Goal: Contribute content

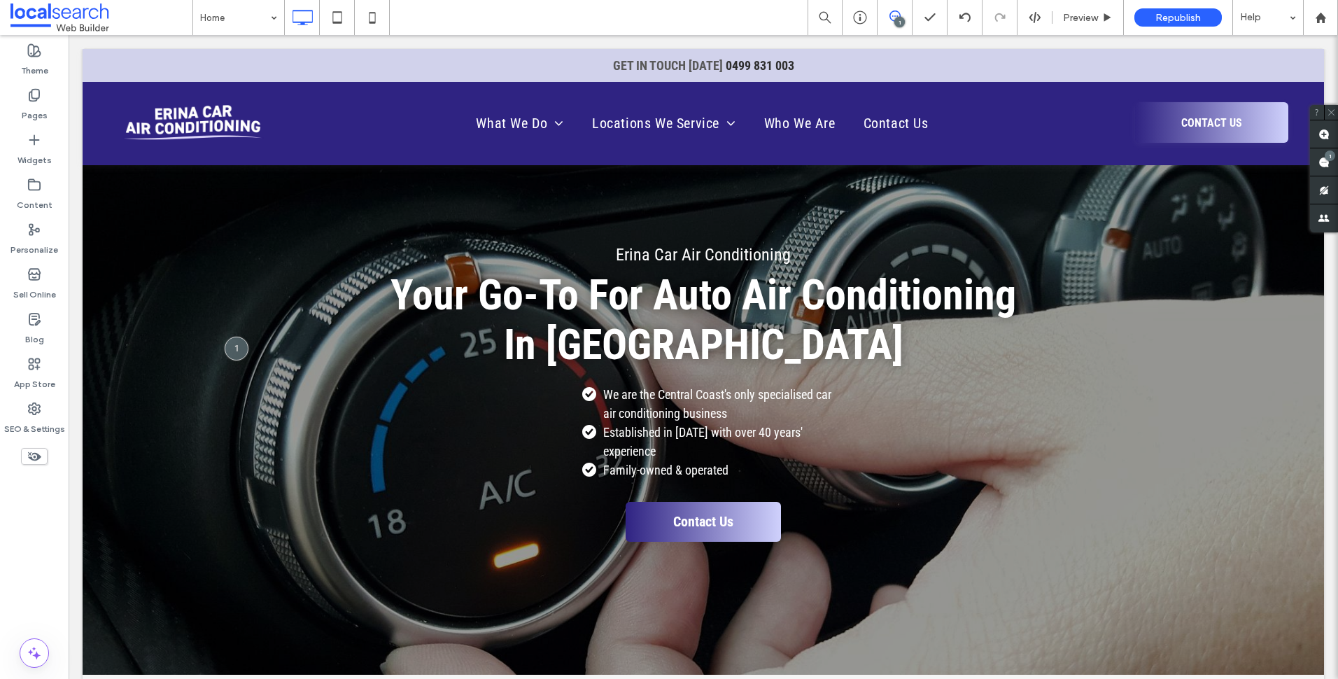
click at [901, 19] on div "1" at bounding box center [899, 22] width 10 height 10
click at [889, 20] on icon at bounding box center [894, 15] width 11 height 11
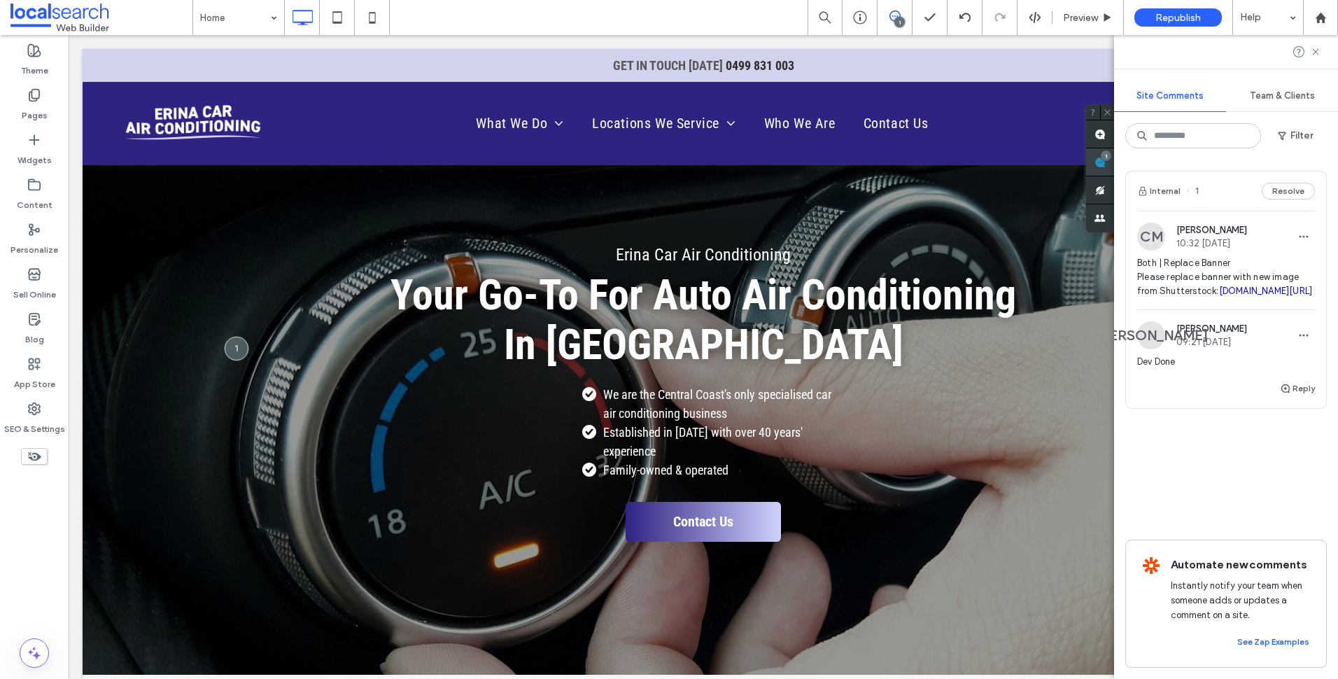
click at [1114, 155] on span at bounding box center [1100, 161] width 28 height 27
click at [1318, 49] on use at bounding box center [1315, 51] width 6 height 6
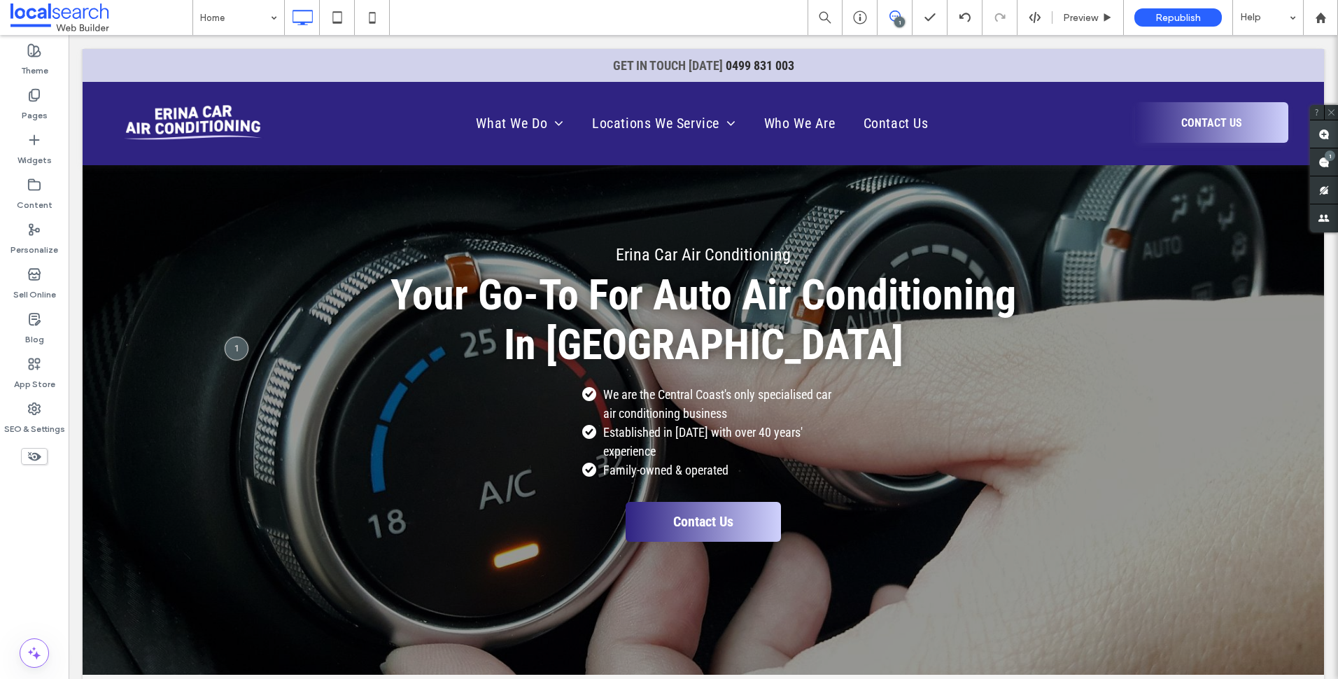
click at [1323, 129] on use at bounding box center [1323, 134] width 11 height 11
click at [845, 99] on div "What We Do Air Conditioner System Testing Pressure Testing Leak Detection Air C…" at bounding box center [704, 124] width 814 height 60
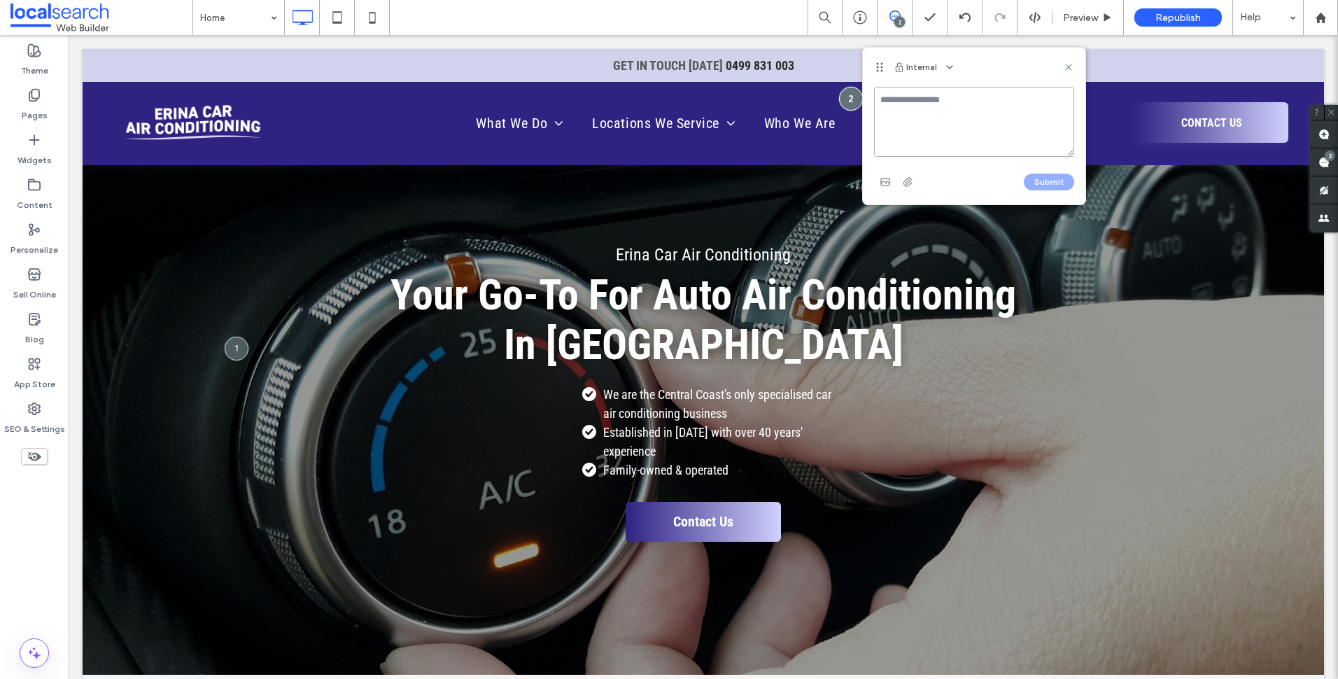
click at [998, 98] on textarea at bounding box center [974, 122] width 200 height 70
type textarea "**********"
type textarea "*"
paste textarea "**********"
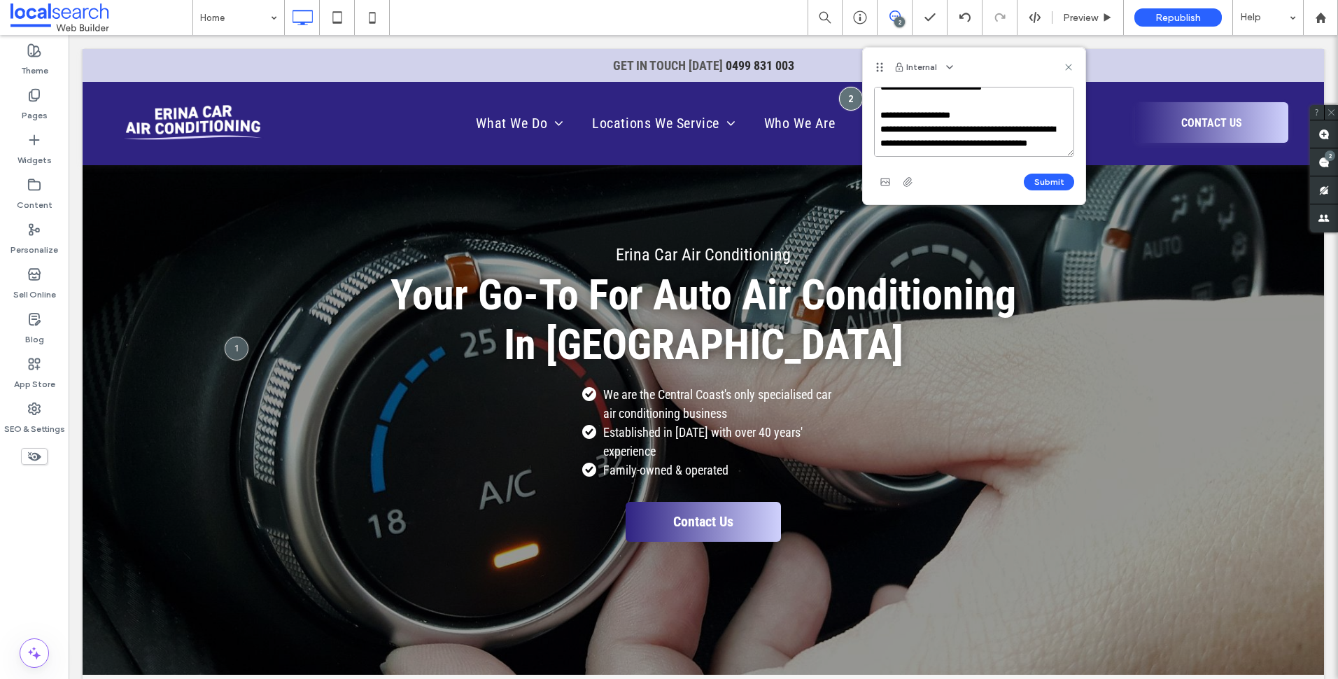
click at [884, 101] on textarea "**********" at bounding box center [974, 122] width 200 height 70
click at [1007, 111] on textarea "**********" at bounding box center [974, 122] width 200 height 70
click at [1033, 139] on textarea "**********" at bounding box center [974, 122] width 200 height 70
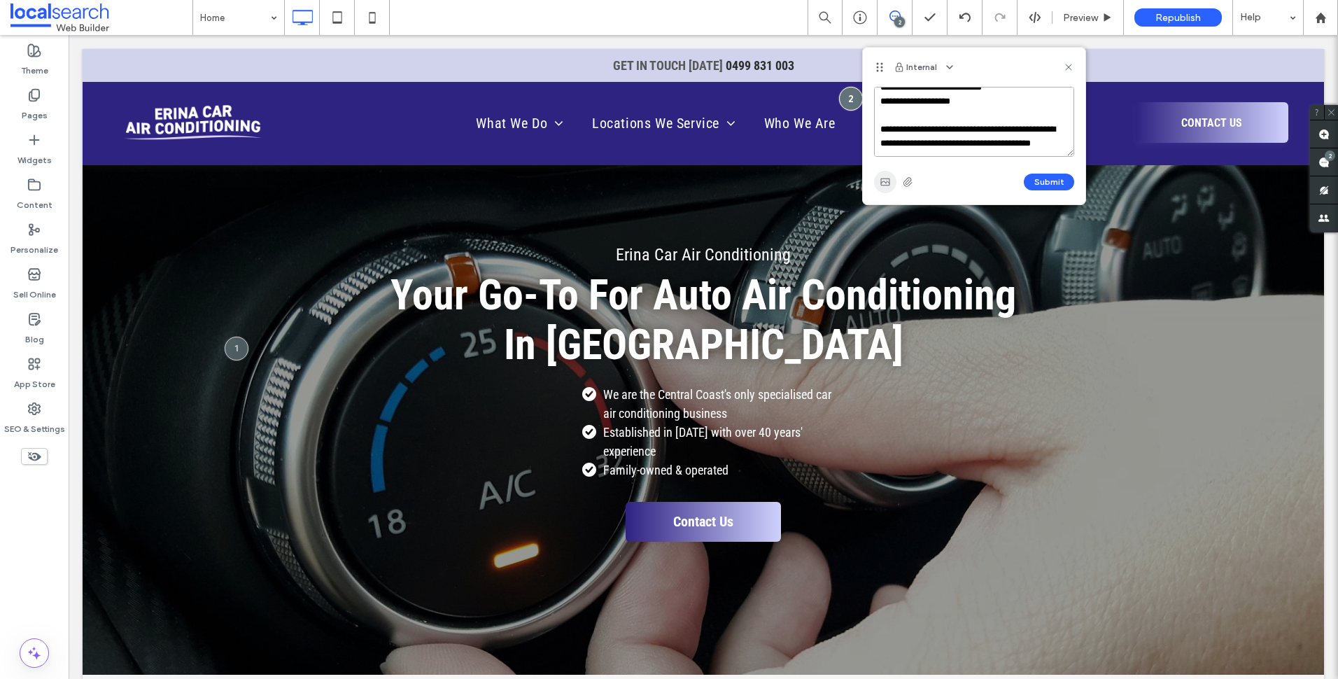
type textarea "**********"
click at [889, 183] on use "button" at bounding box center [884, 181] width 9 height 7
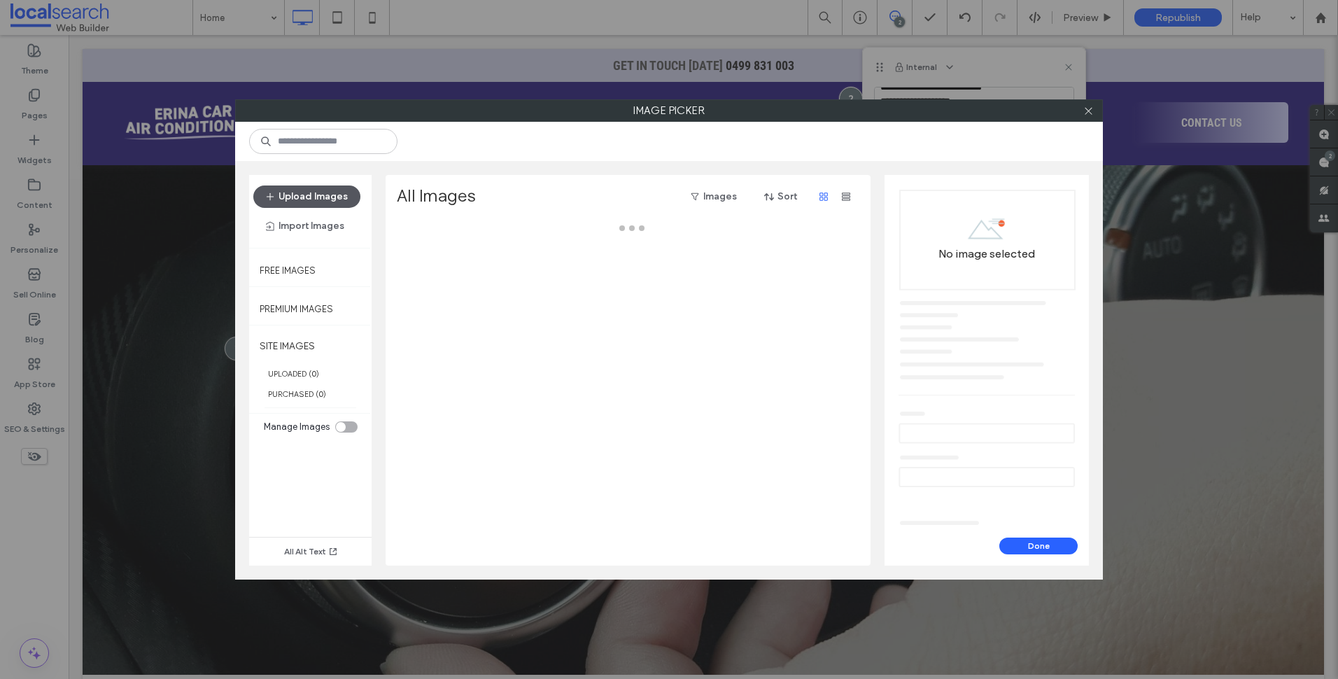
click at [311, 195] on button "Upload Images" at bounding box center [306, 196] width 107 height 22
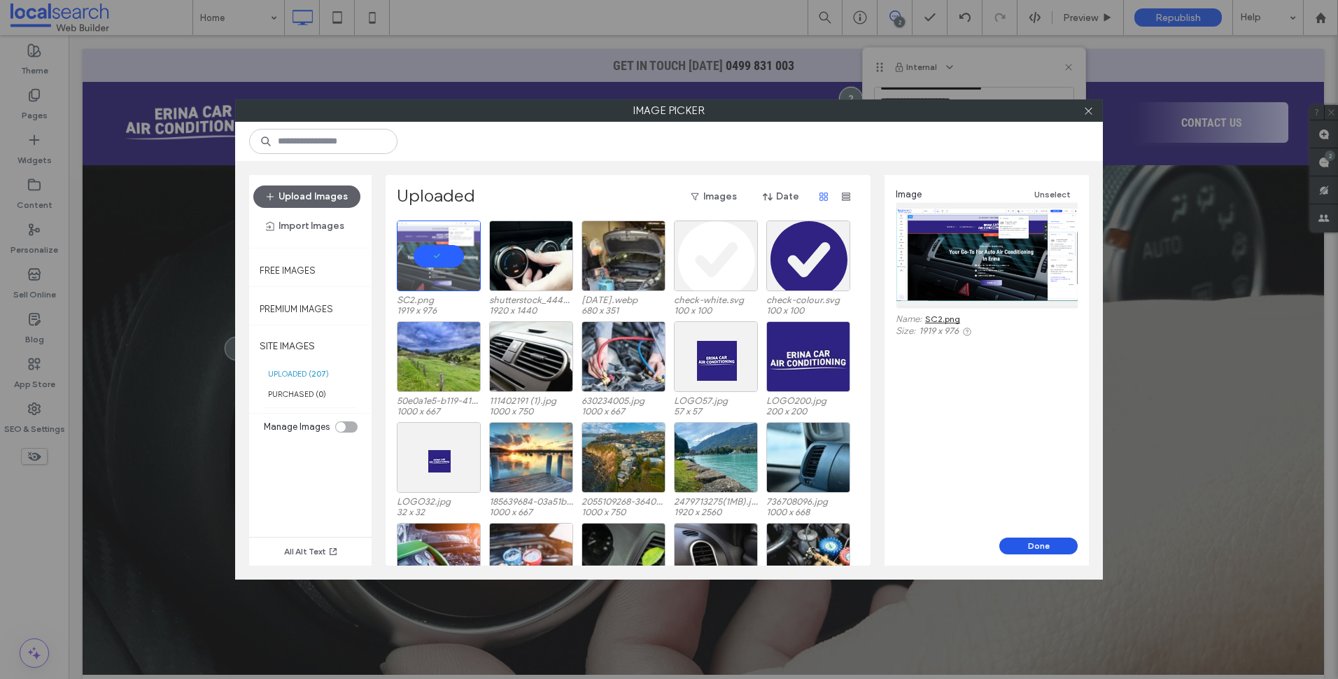
click at [1054, 550] on button "Done" at bounding box center [1038, 545] width 78 height 17
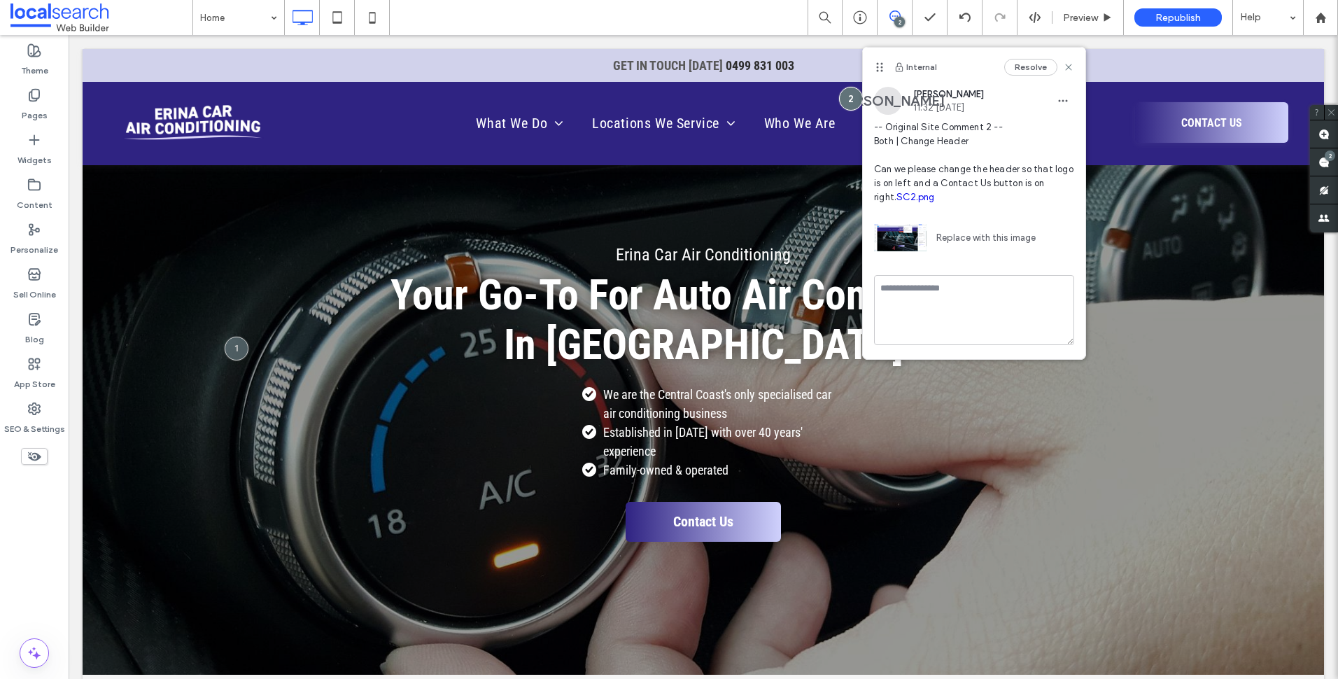
scroll to position [0, 0]
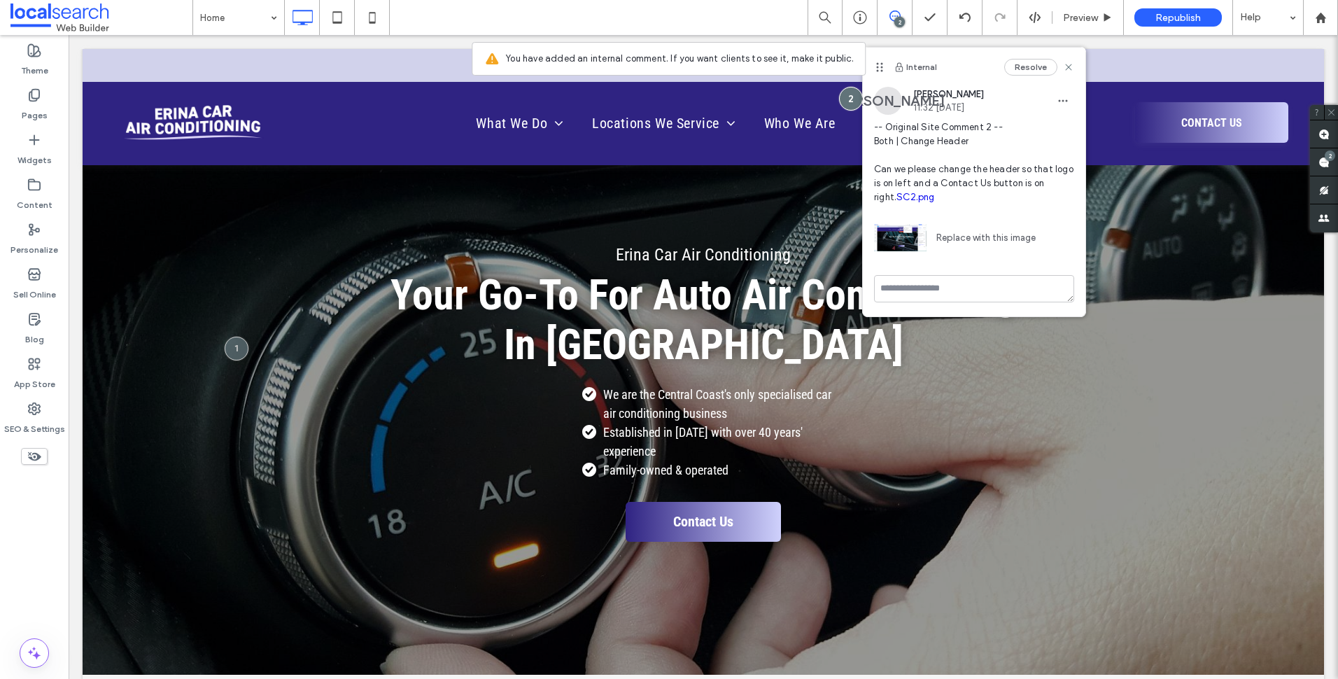
click at [897, 197] on link "SC2.png" at bounding box center [915, 197] width 38 height 10
click at [1066, 71] on icon at bounding box center [1068, 67] width 11 height 11
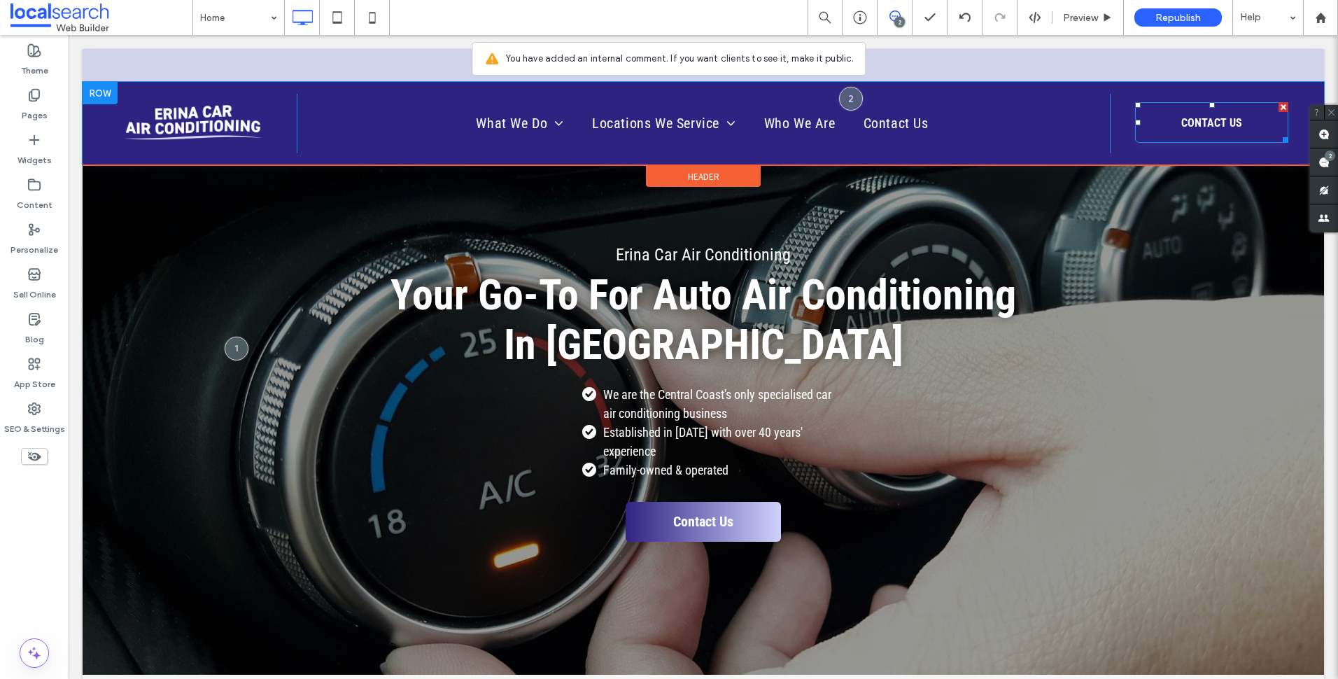
click at [1231, 134] on span "CONTACT US" at bounding box center [1211, 122] width 71 height 27
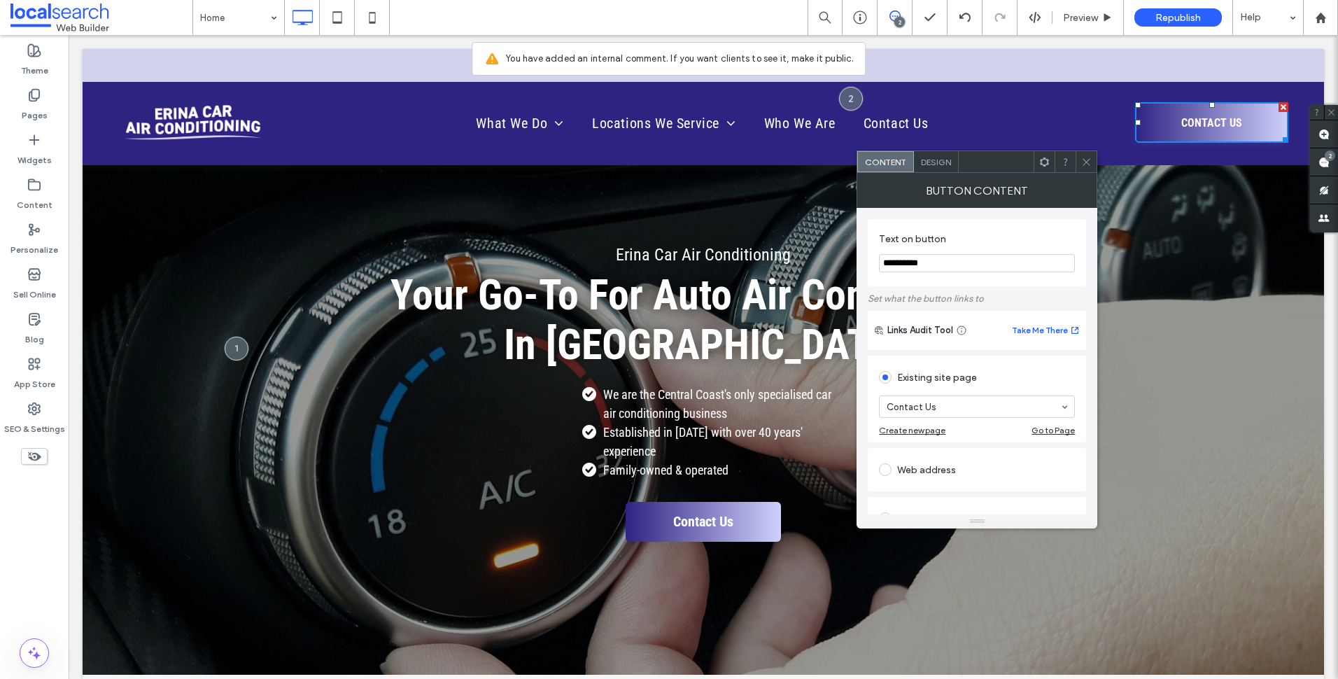
click at [947, 159] on span "Design" at bounding box center [936, 162] width 30 height 10
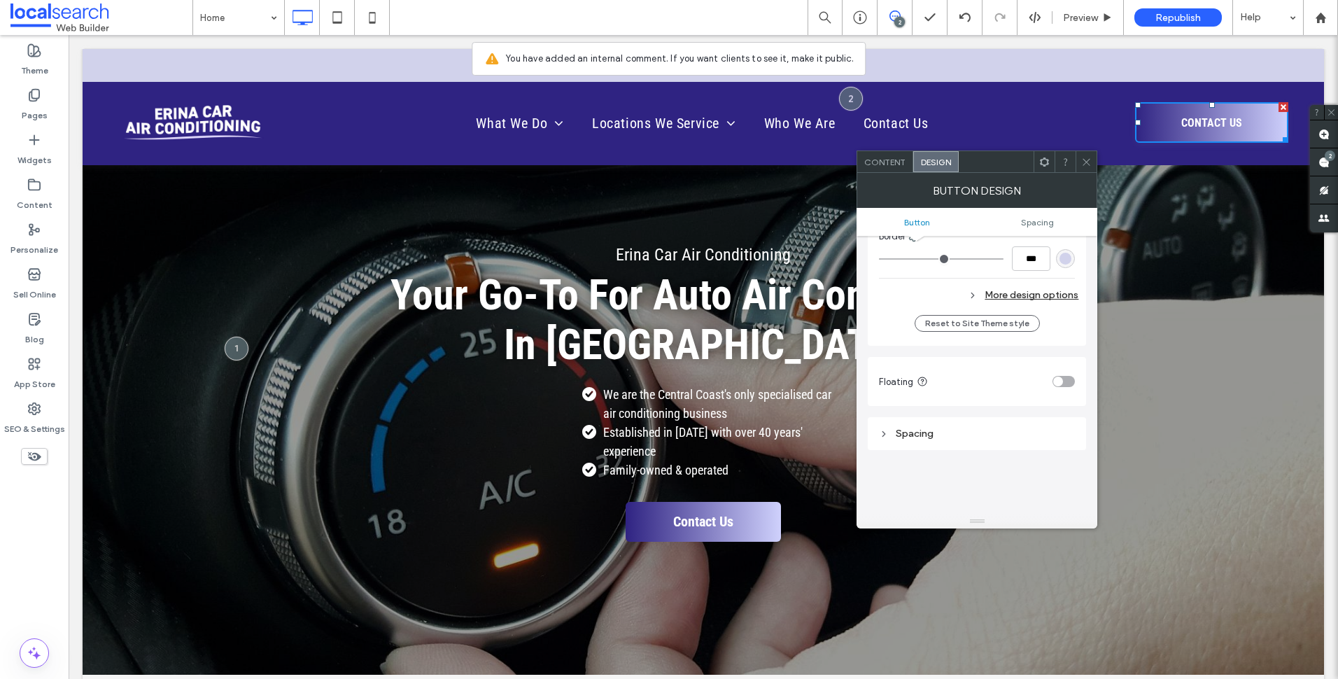
scroll to position [420, 0]
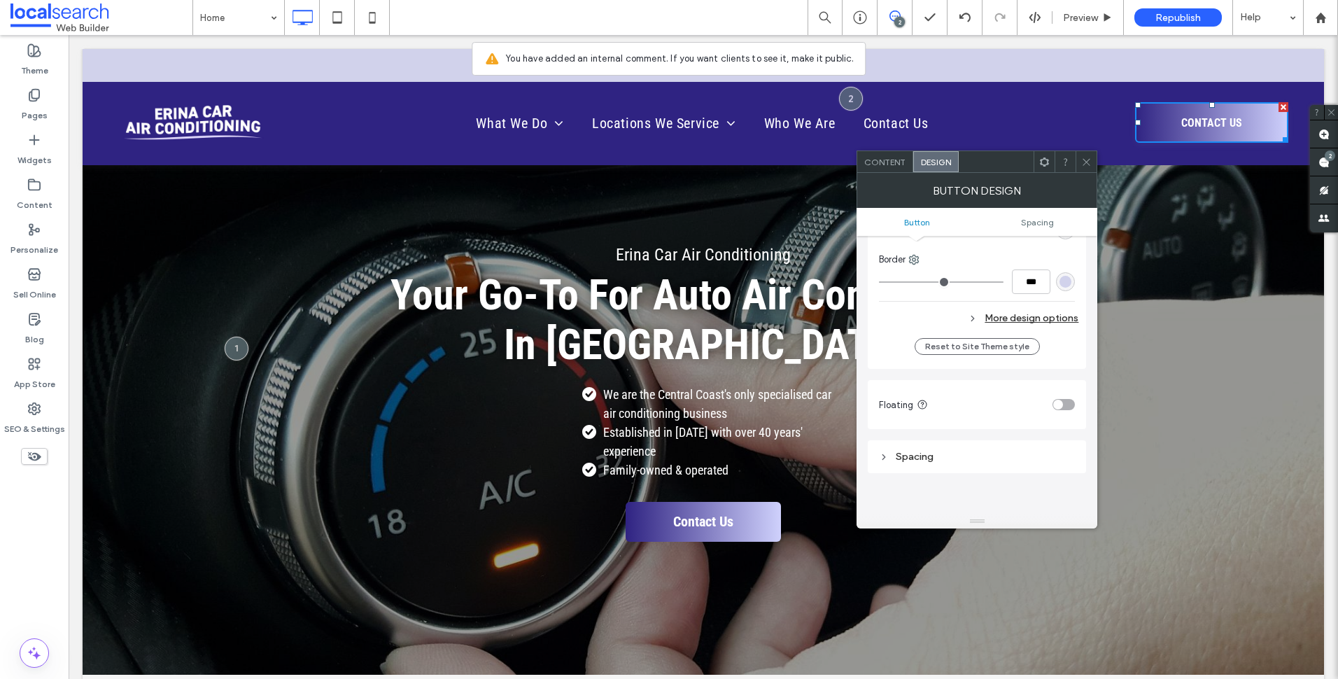
click at [1033, 315] on div "More design options" at bounding box center [978, 318] width 199 height 19
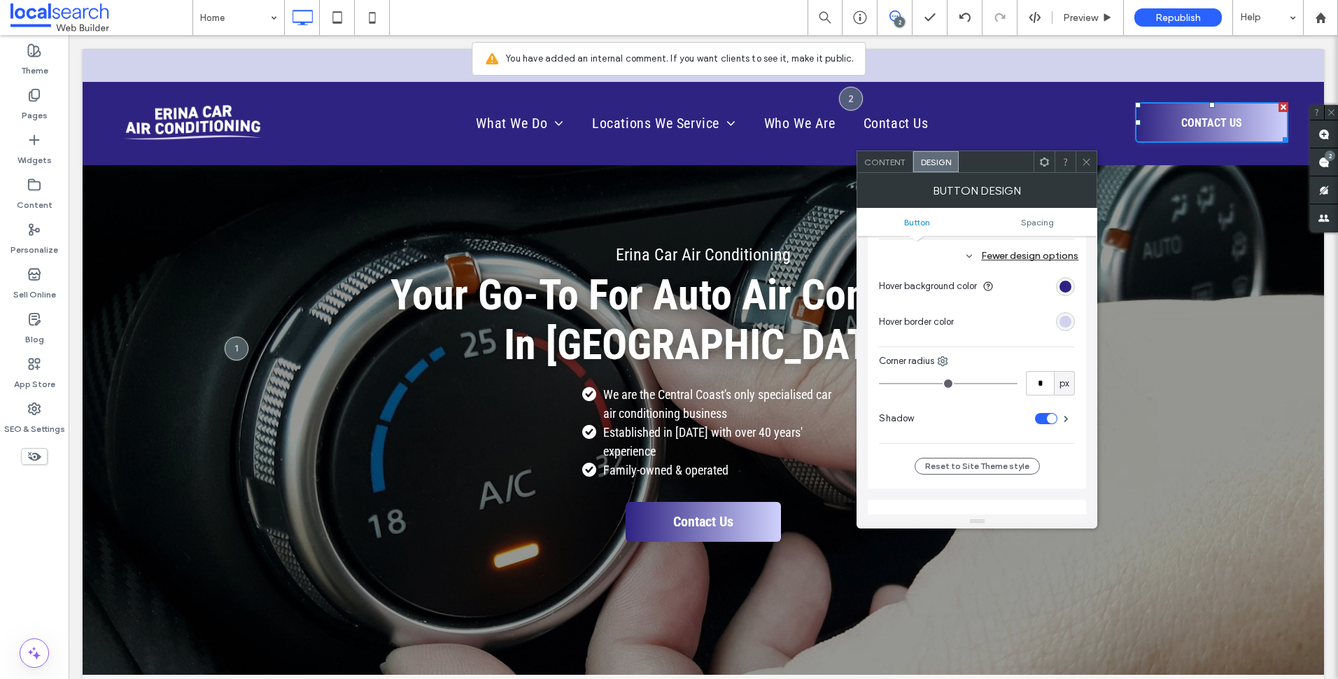
scroll to position [490, 0]
click at [1068, 409] on span at bounding box center [1066, 410] width 5 height 7
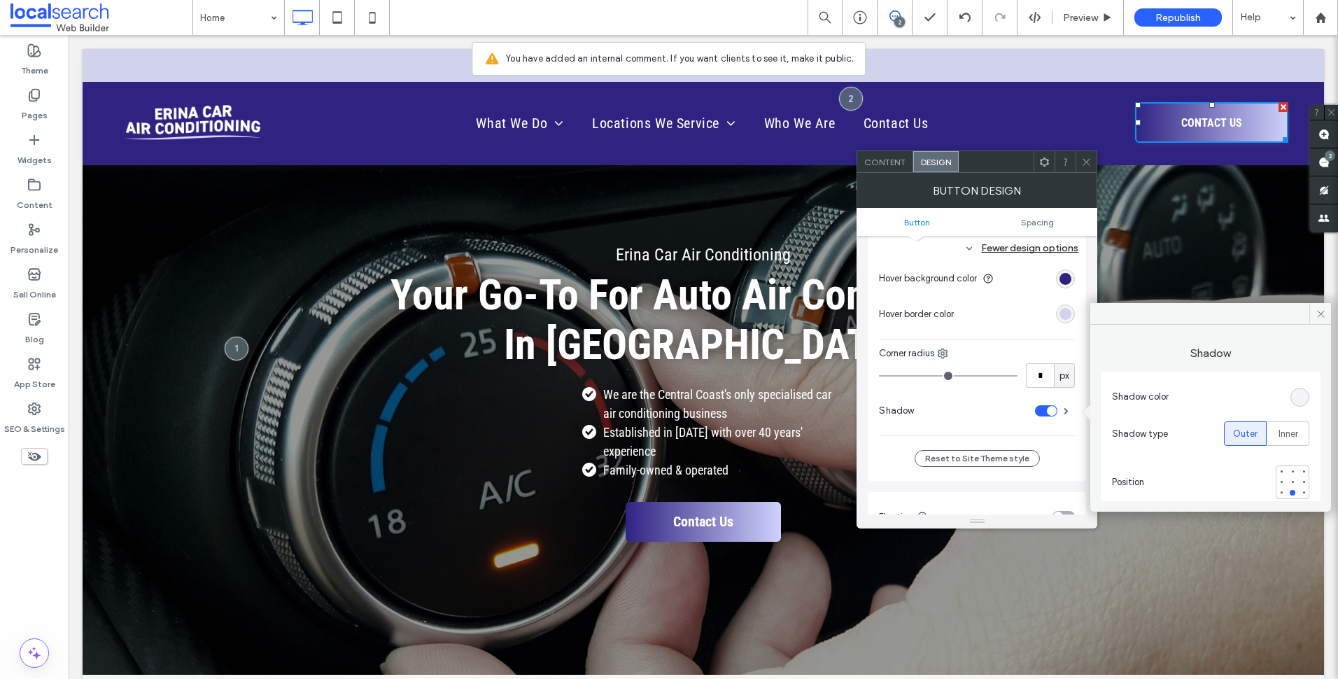
click at [1301, 386] on section "Shadow color" at bounding box center [1210, 396] width 197 height 35
click at [1296, 405] on div "rgba(245, 245, 245, 0.05)" at bounding box center [1299, 397] width 19 height 19
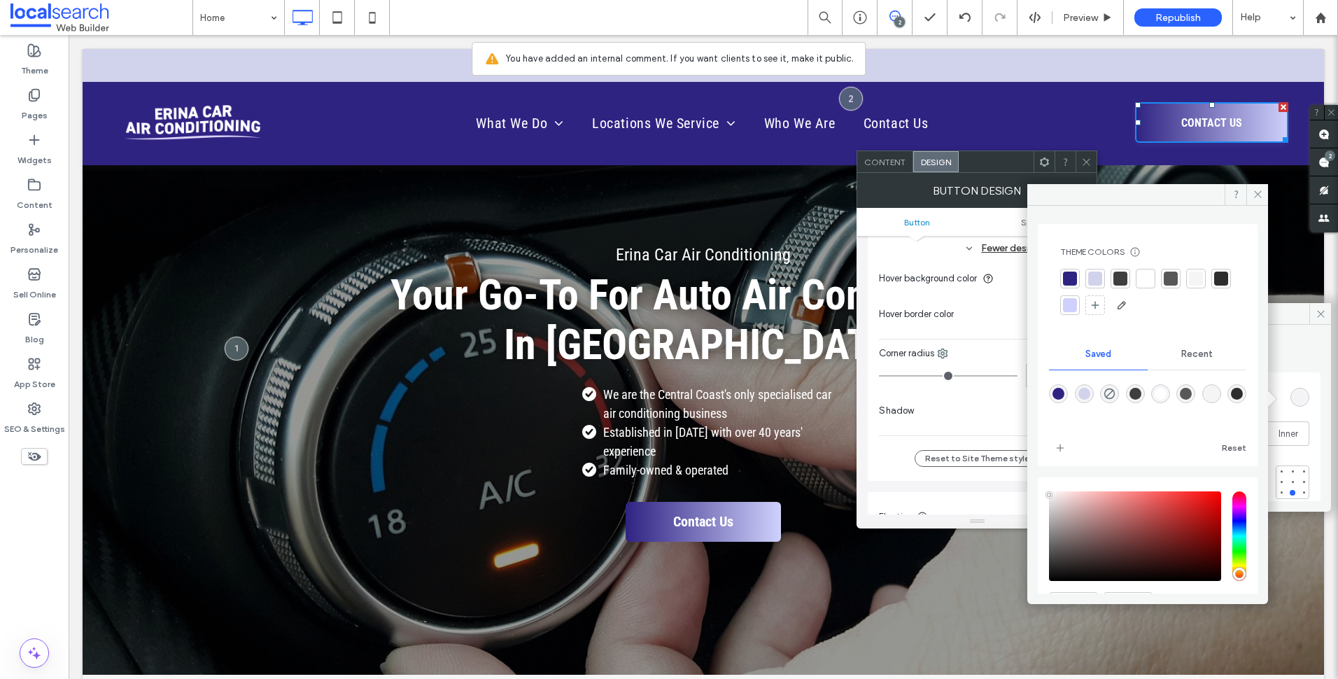
click at [1192, 395] on div "rgba(88,88,88,1)" at bounding box center [1186, 394] width 12 height 12
type input "*******"
type input "***"
type input "****"
click at [1311, 313] on span at bounding box center [1320, 313] width 22 height 21
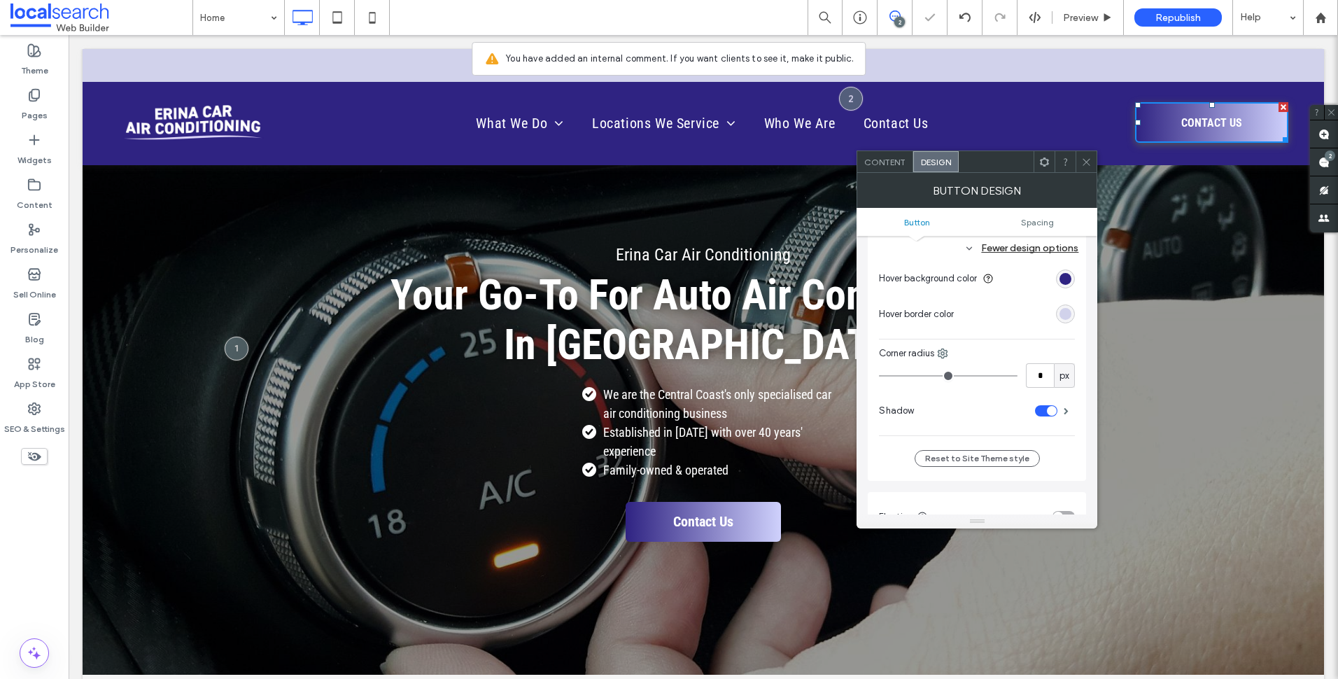
click at [1086, 157] on icon at bounding box center [1086, 162] width 10 height 10
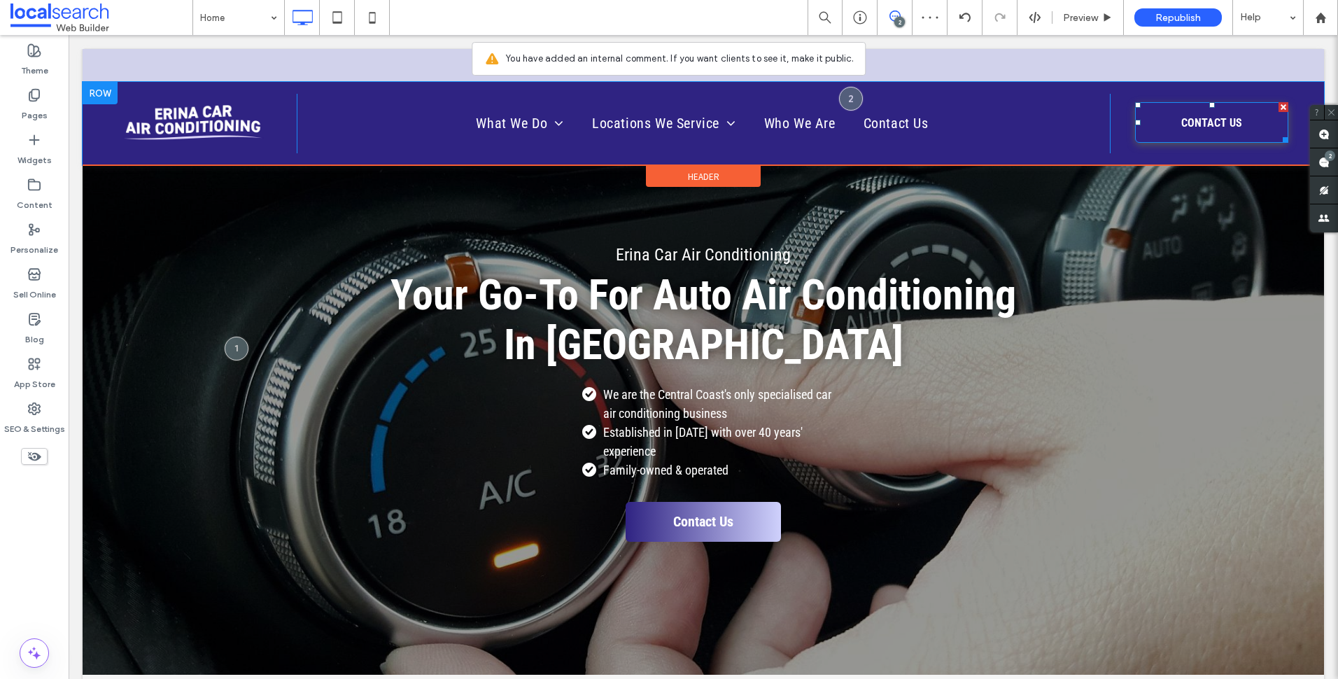
click at [1163, 134] on link "CONTACT US" at bounding box center [1211, 122] width 153 height 41
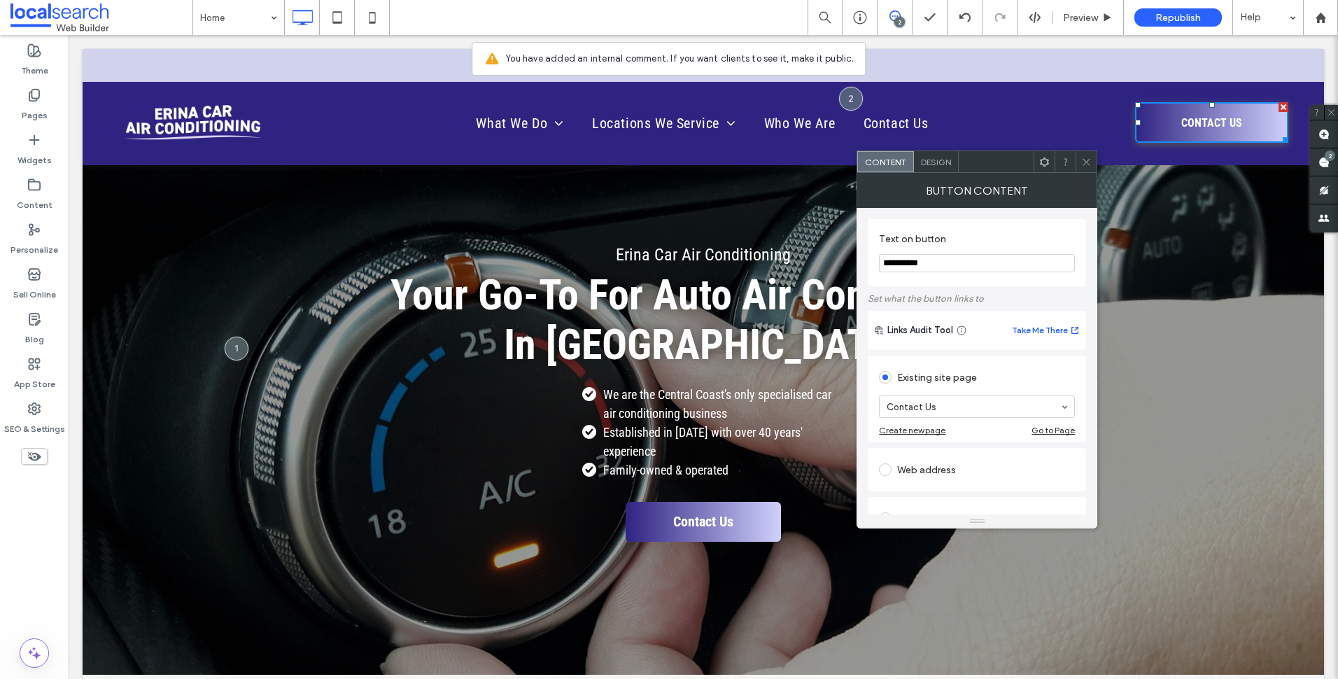
click at [958, 167] on div "Design" at bounding box center [936, 161] width 45 height 21
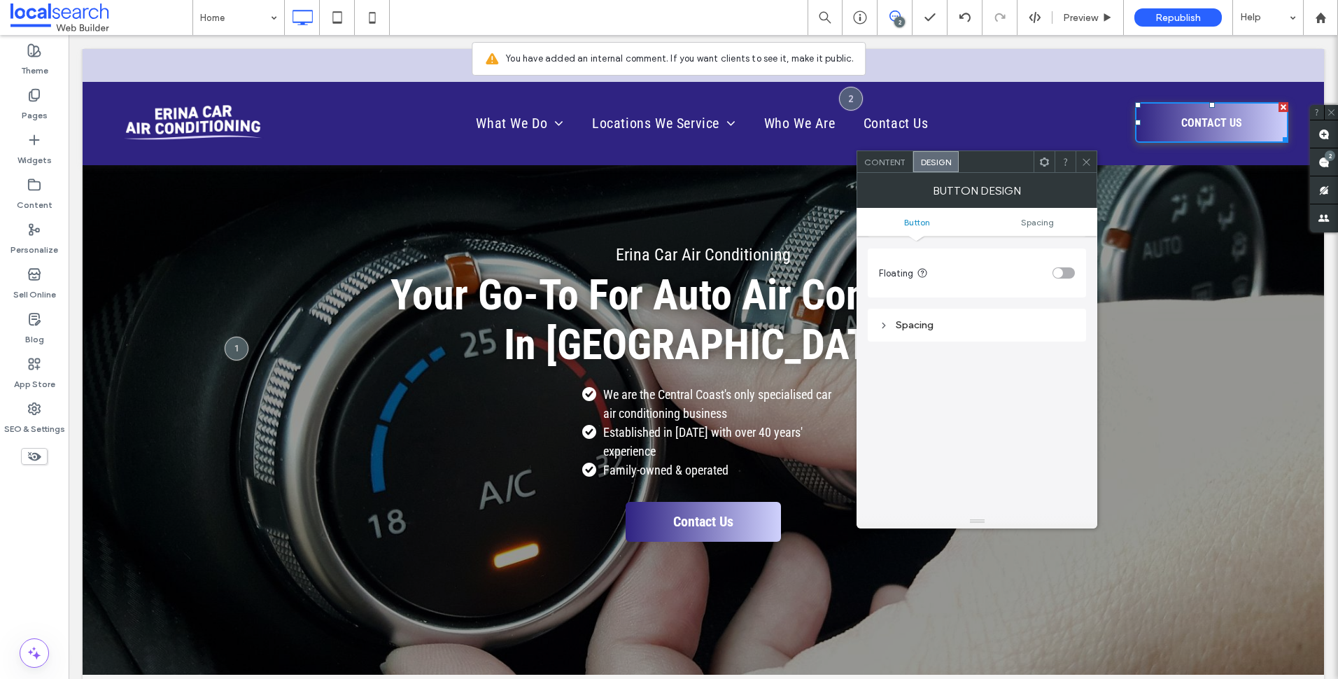
scroll to position [560, 0]
click at [1031, 323] on div "Spacing" at bounding box center [977, 316] width 196 height 19
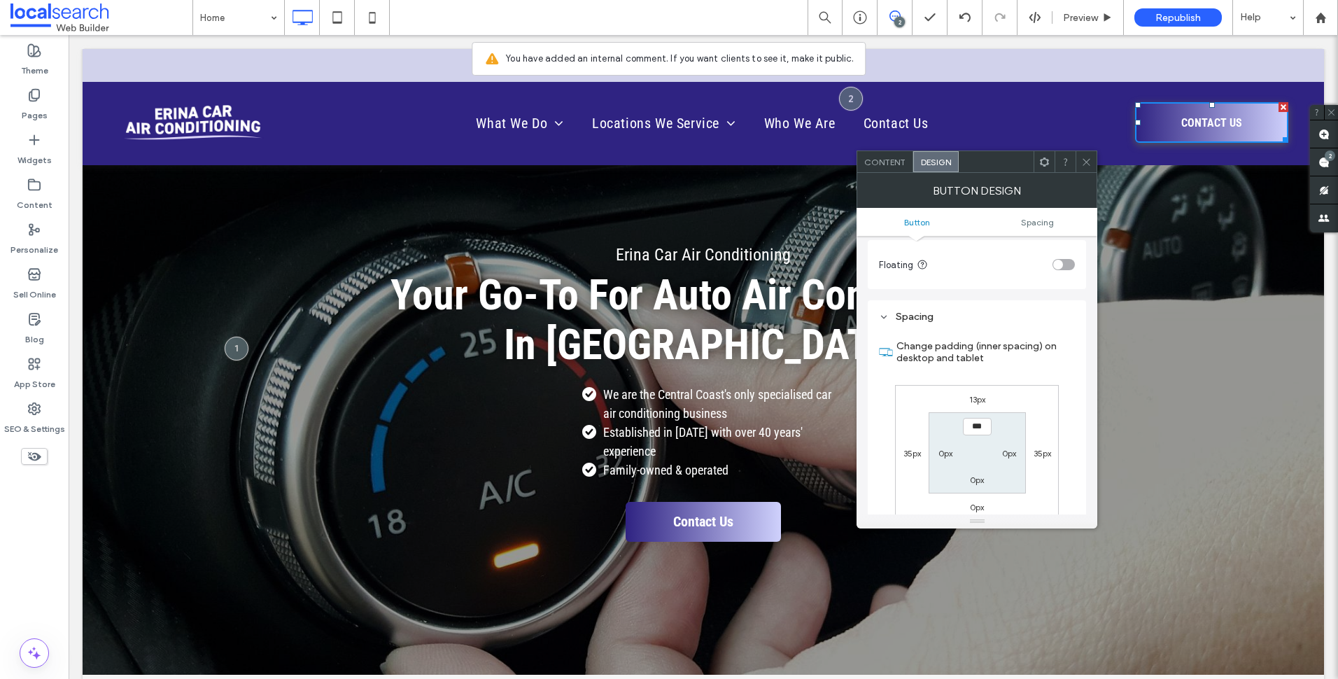
scroll to position [280, 0]
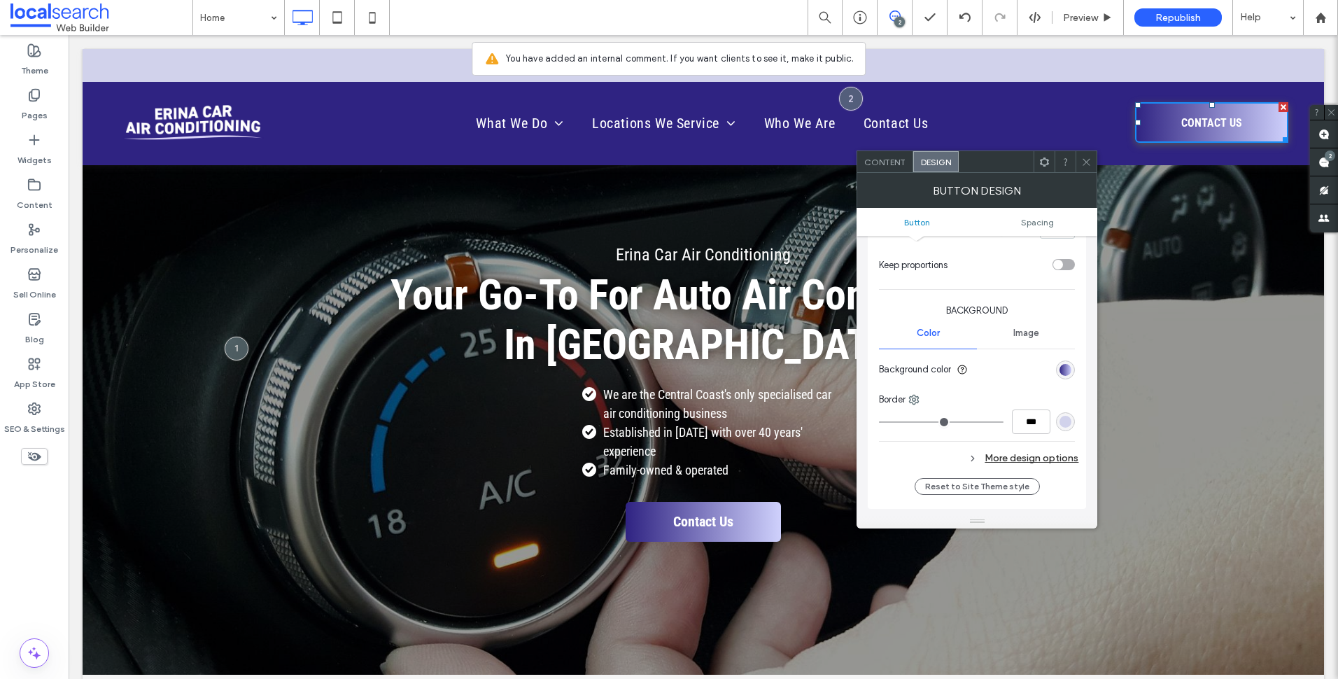
click at [1032, 462] on div "More design options" at bounding box center [978, 458] width 199 height 19
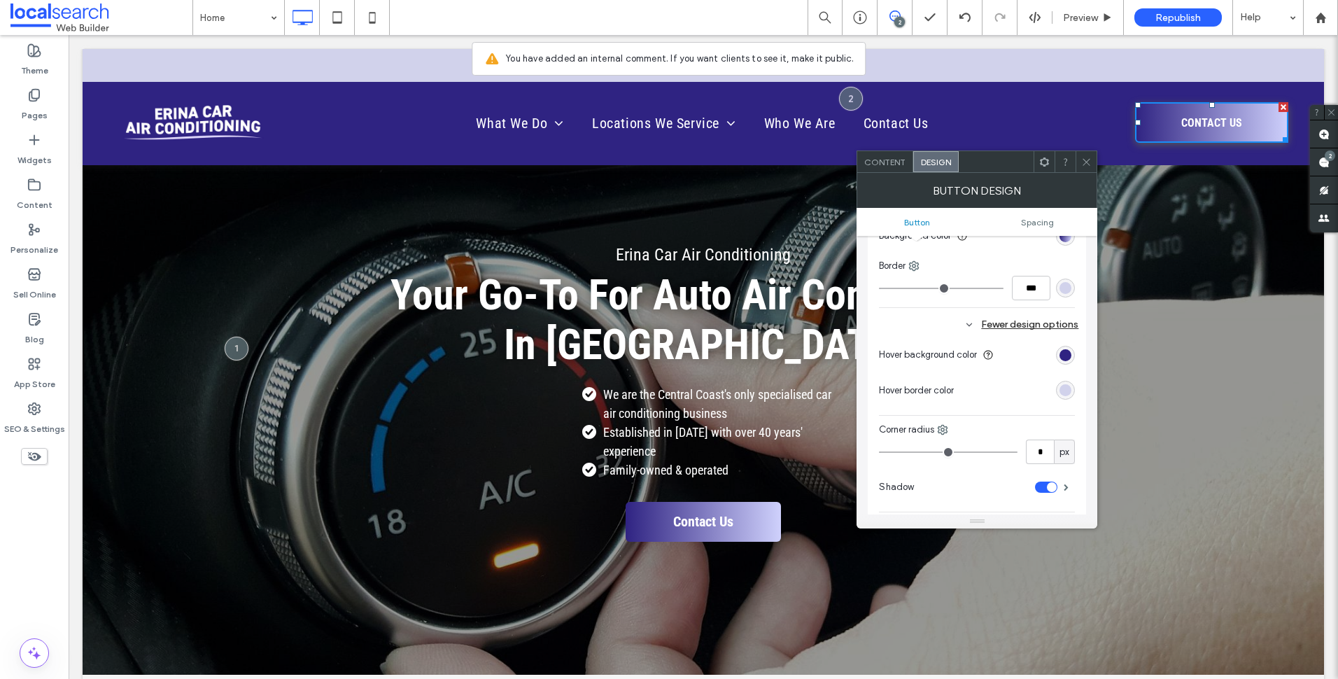
scroll to position [490, 0]
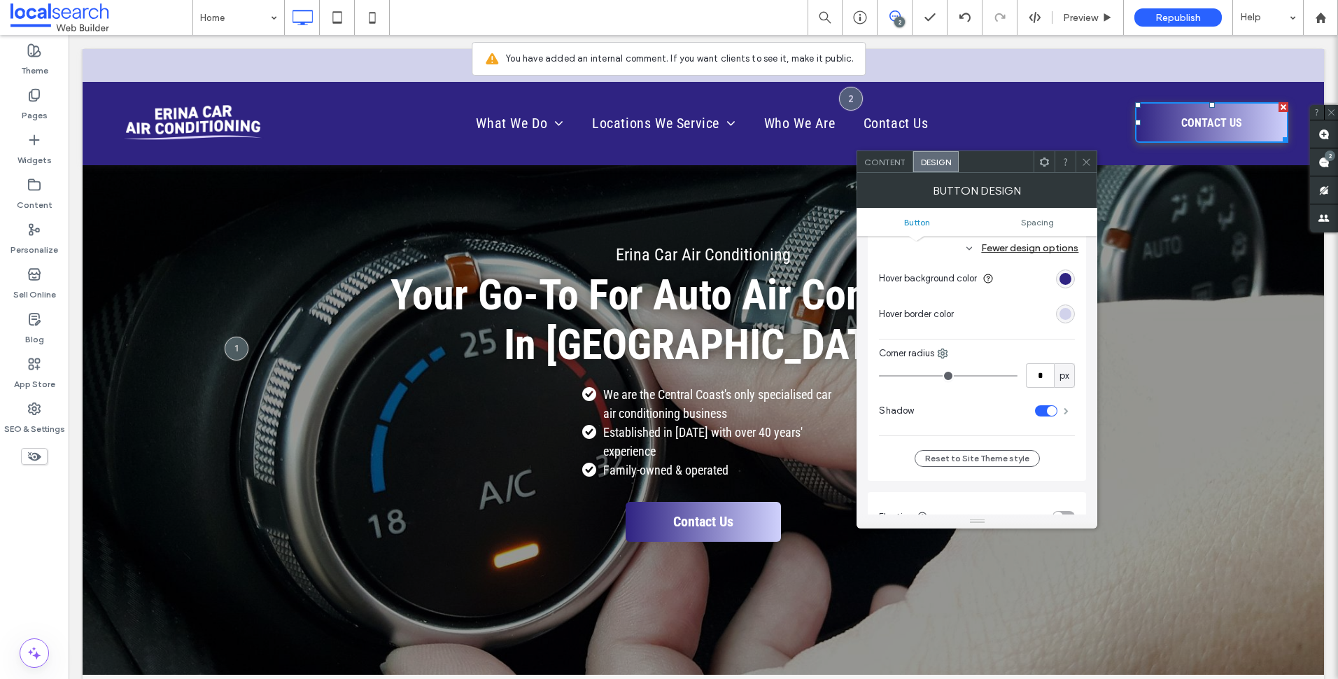
click at [1064, 407] on span at bounding box center [1066, 410] width 5 height 7
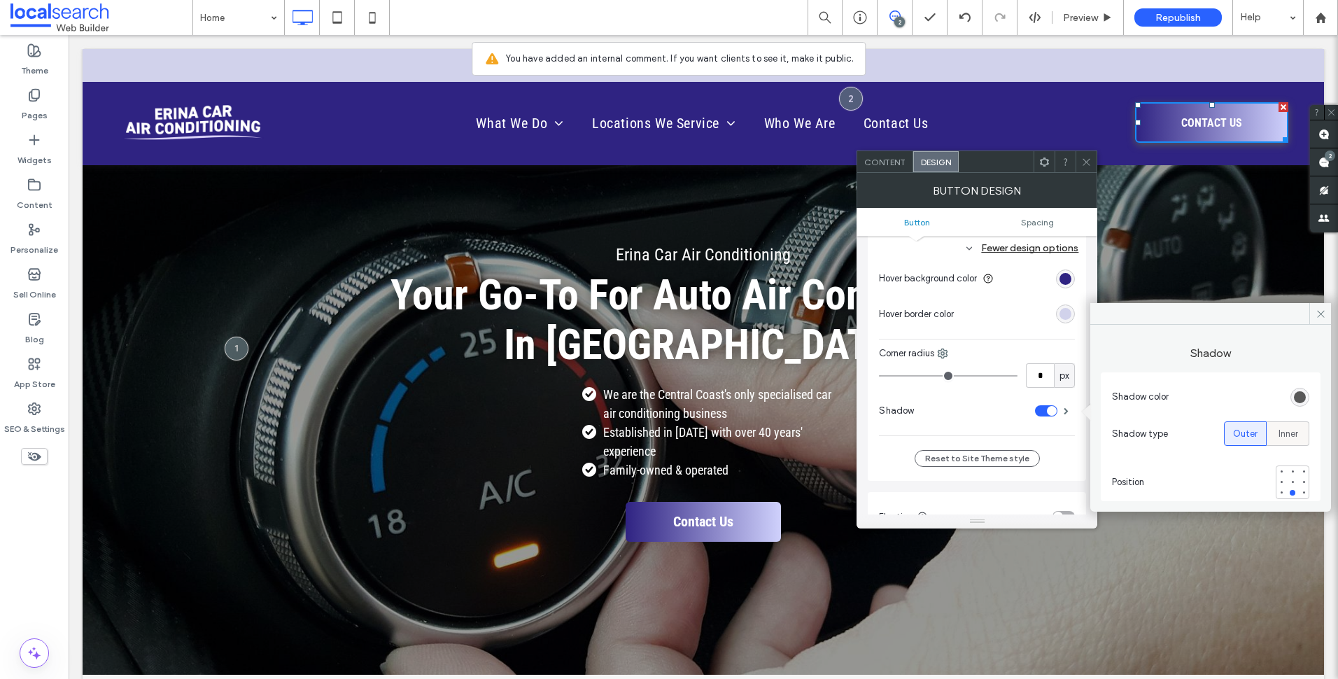
click at [1295, 437] on span "Inner" at bounding box center [1288, 434] width 20 height 14
click at [1252, 437] on span "Outer" at bounding box center [1245, 434] width 24 height 14
click at [1297, 399] on div "rgb(88, 88, 88)" at bounding box center [1300, 397] width 12 height 12
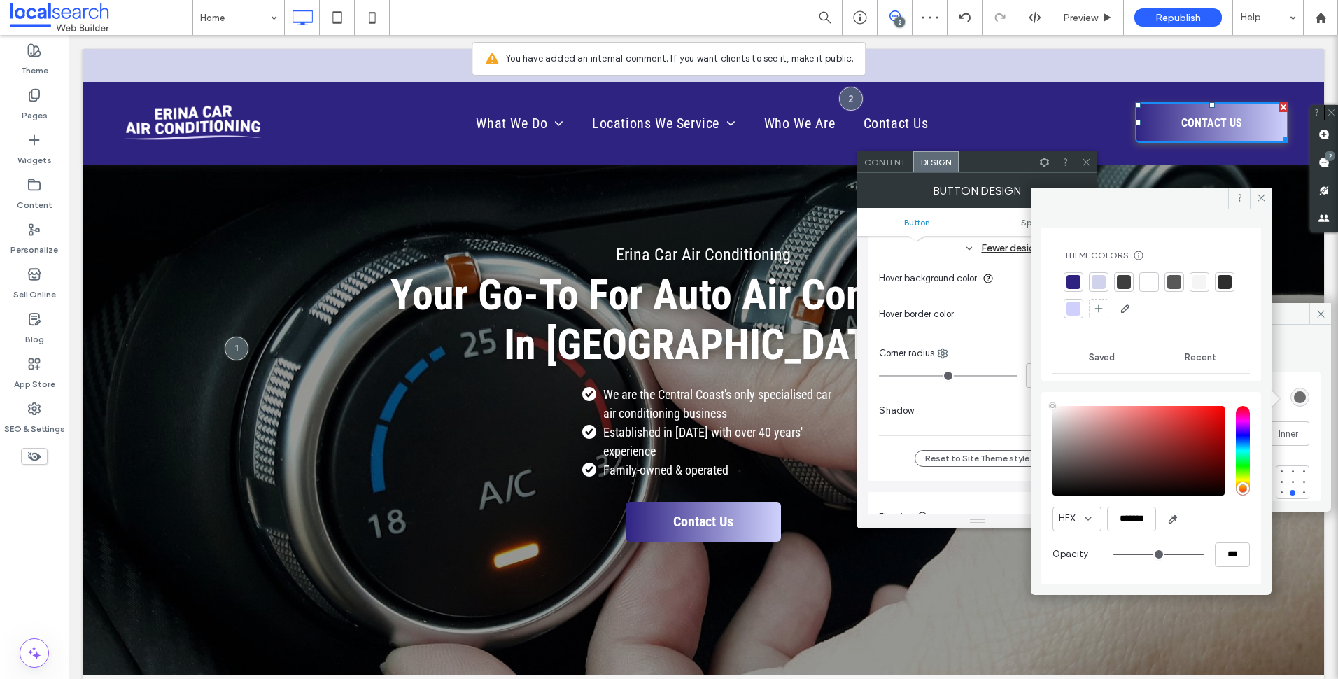
type input "****"
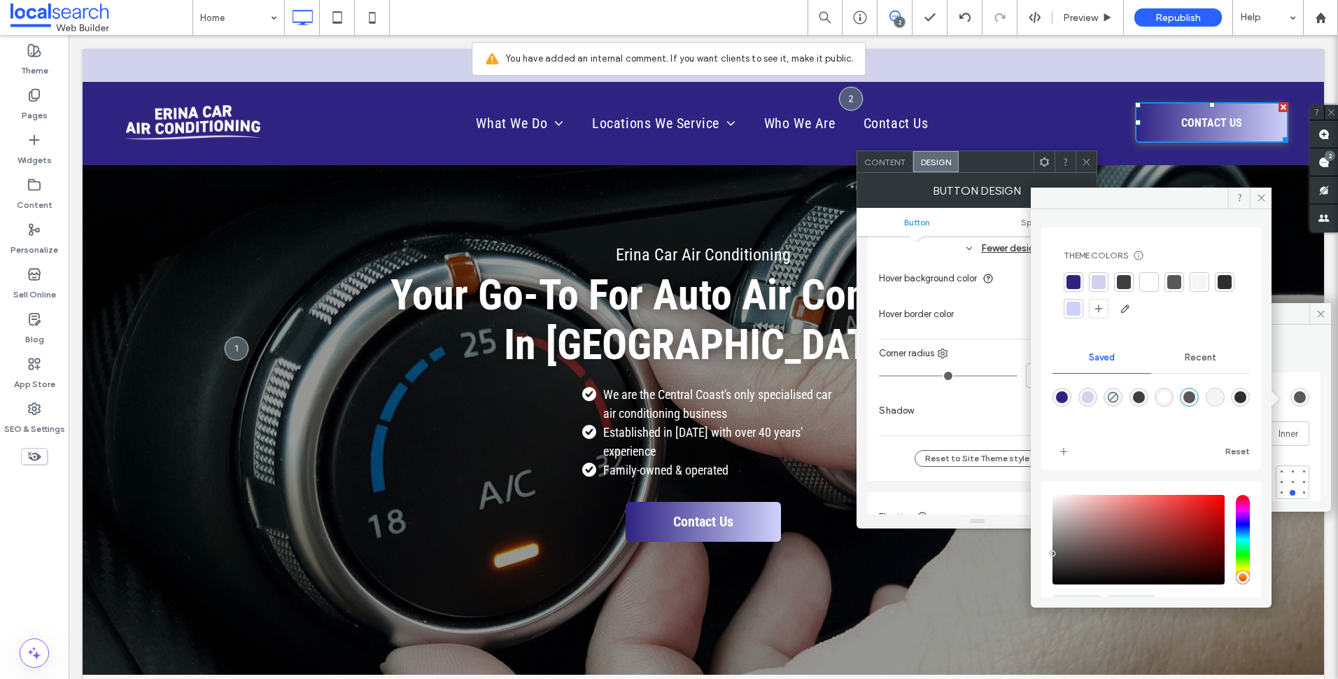
click at [1145, 393] on div "rgba(62,62,62,1)" at bounding box center [1139, 397] width 12 height 12
click at [1234, 403] on div "rgba(46,46,46,1)" at bounding box center [1240, 397] width 12 height 12
type input "*******"
click at [1264, 194] on icon at bounding box center [1261, 197] width 10 height 10
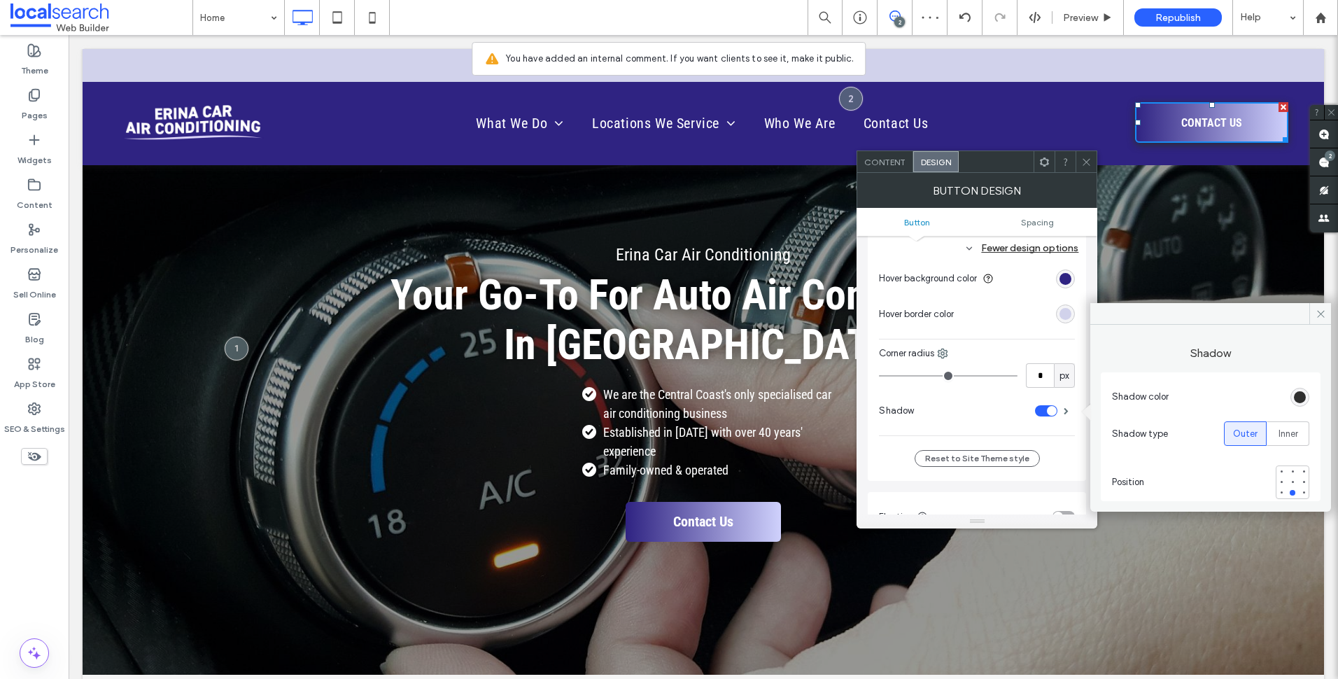
click at [1088, 158] on icon at bounding box center [1086, 162] width 10 height 10
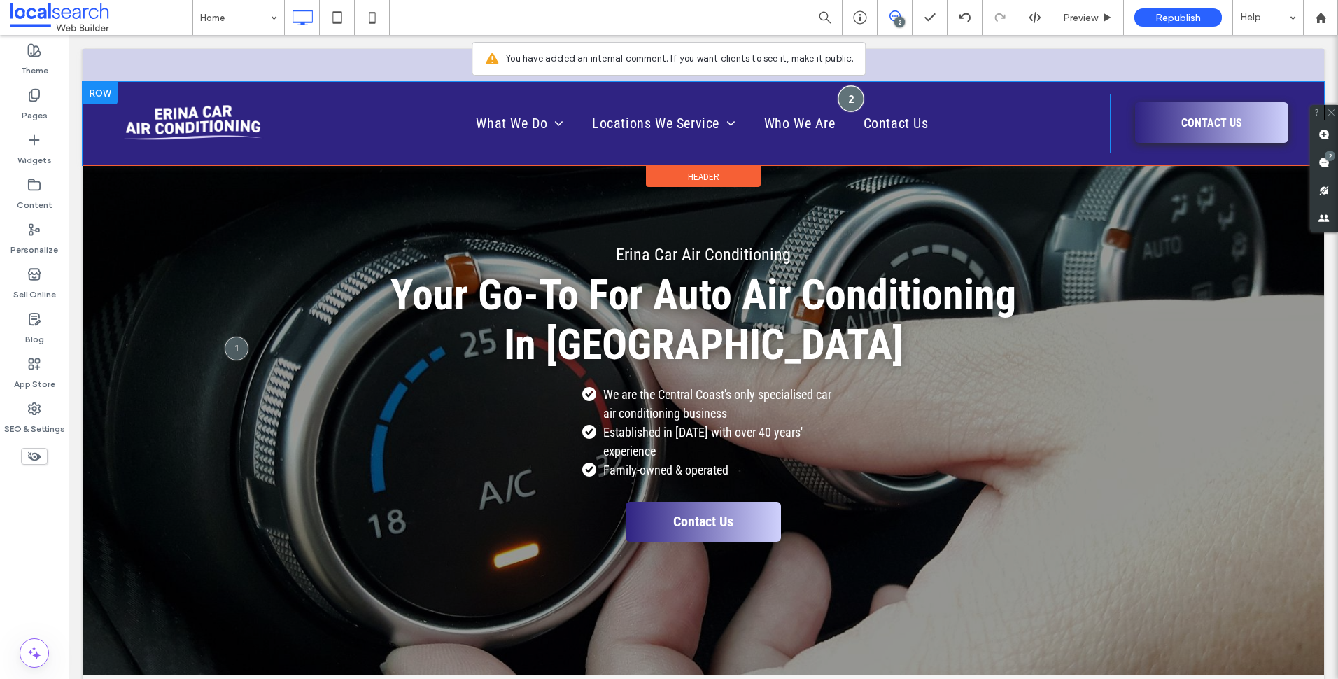
click at [846, 100] on div at bounding box center [851, 98] width 26 height 26
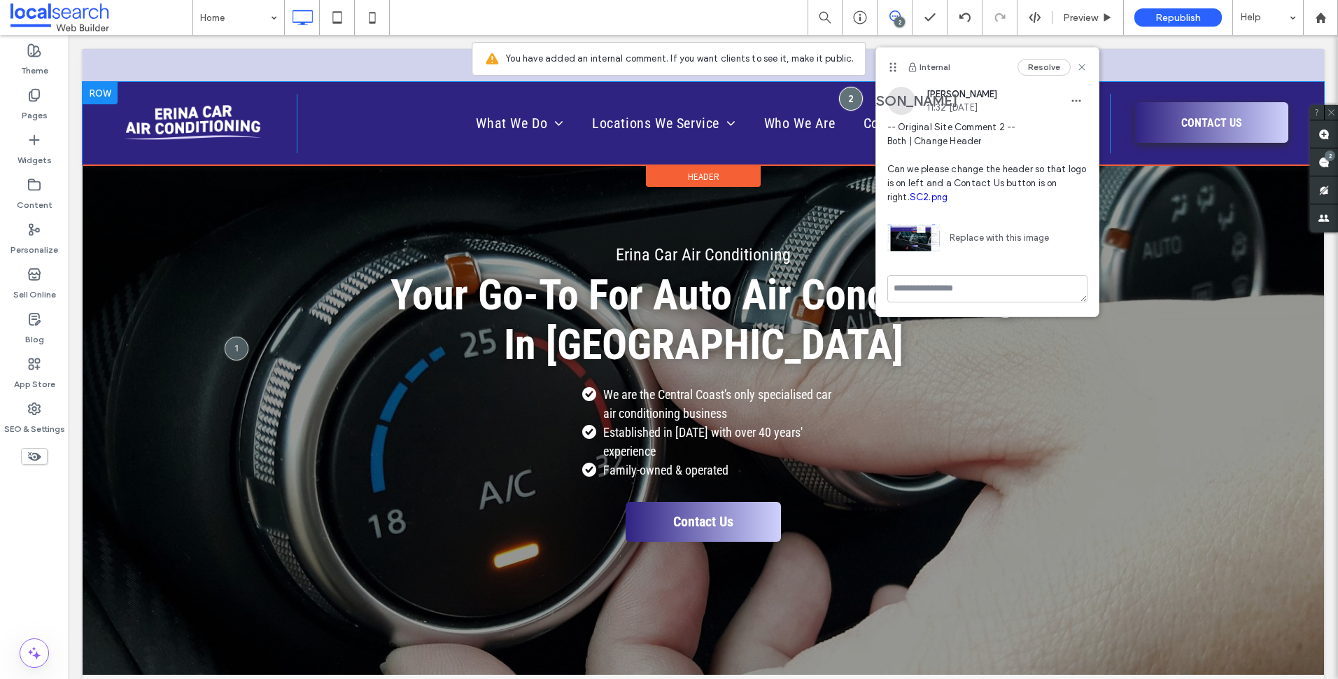
click at [223, 120] on img at bounding box center [195, 124] width 150 height 60
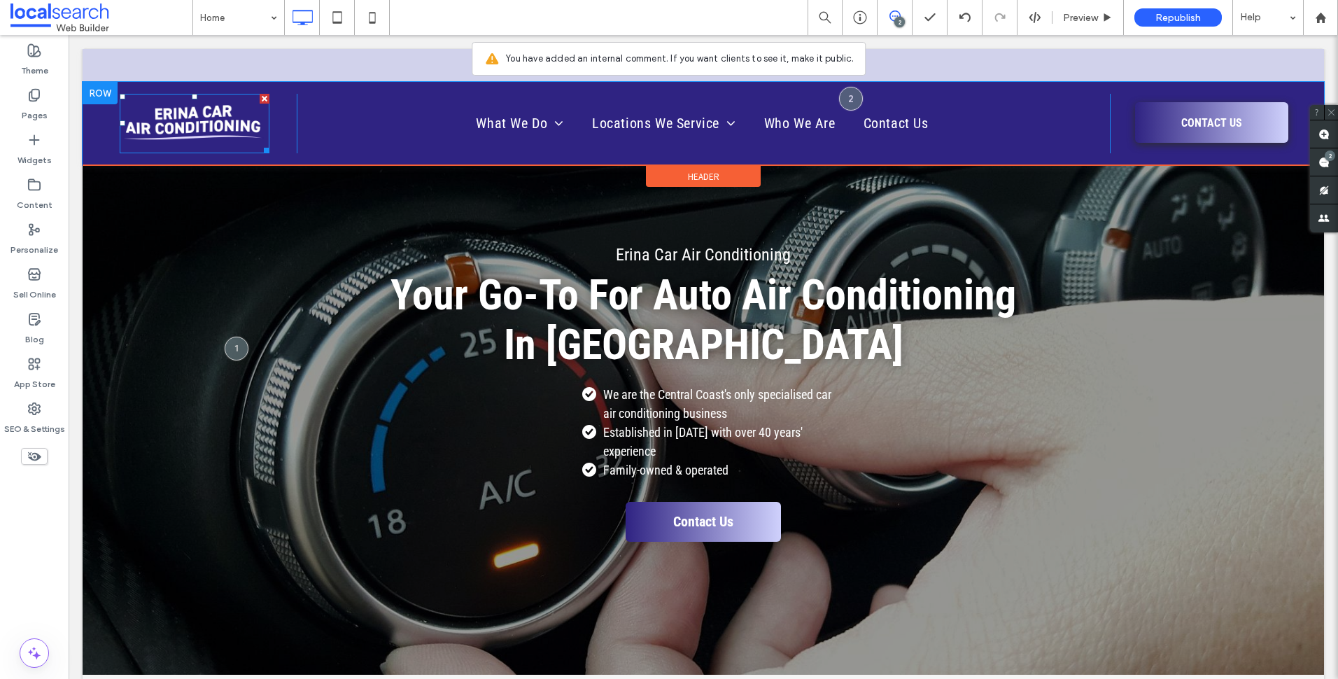
click at [218, 131] on img at bounding box center [195, 124] width 150 height 60
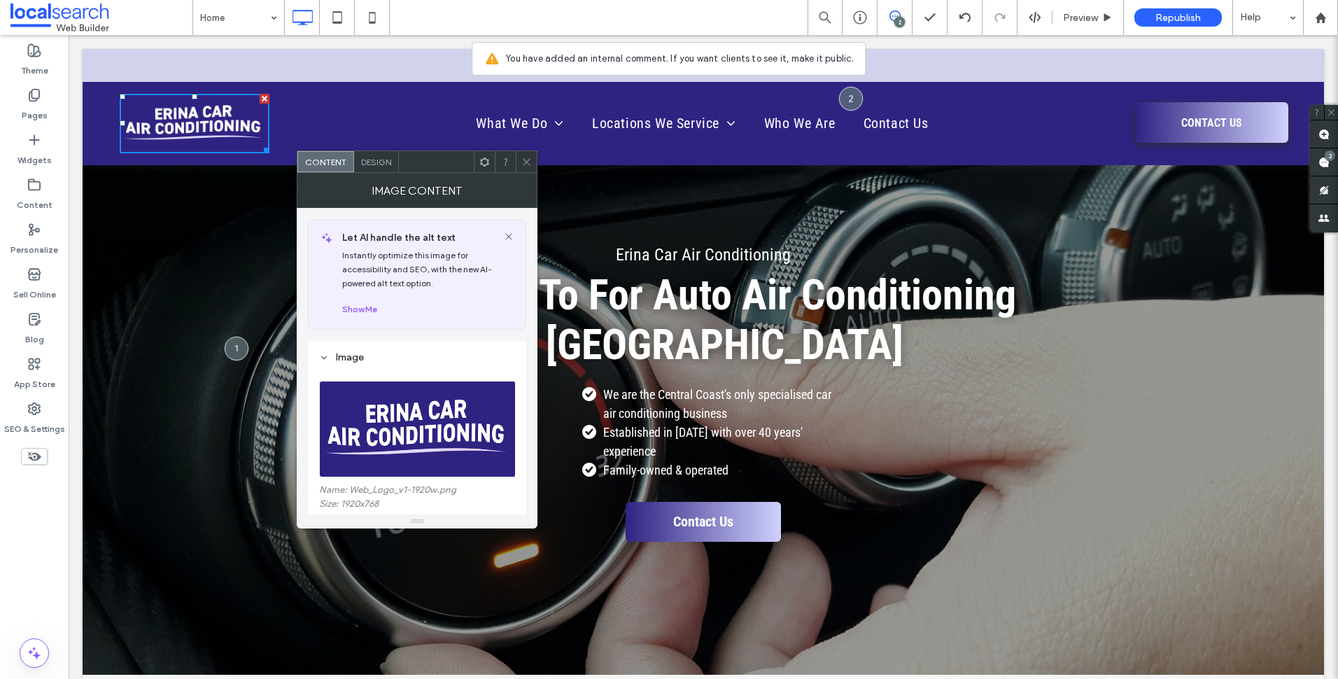
click at [218, 131] on img at bounding box center [195, 124] width 150 height 60
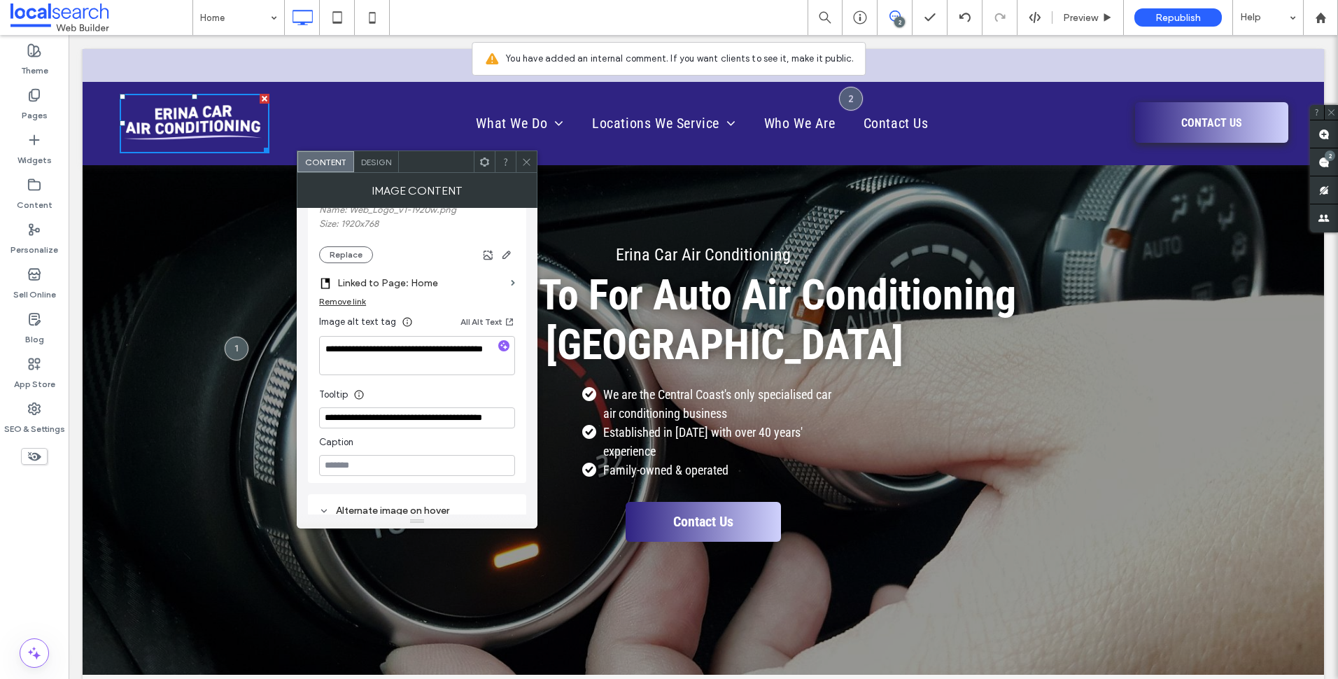
scroll to position [396, 0]
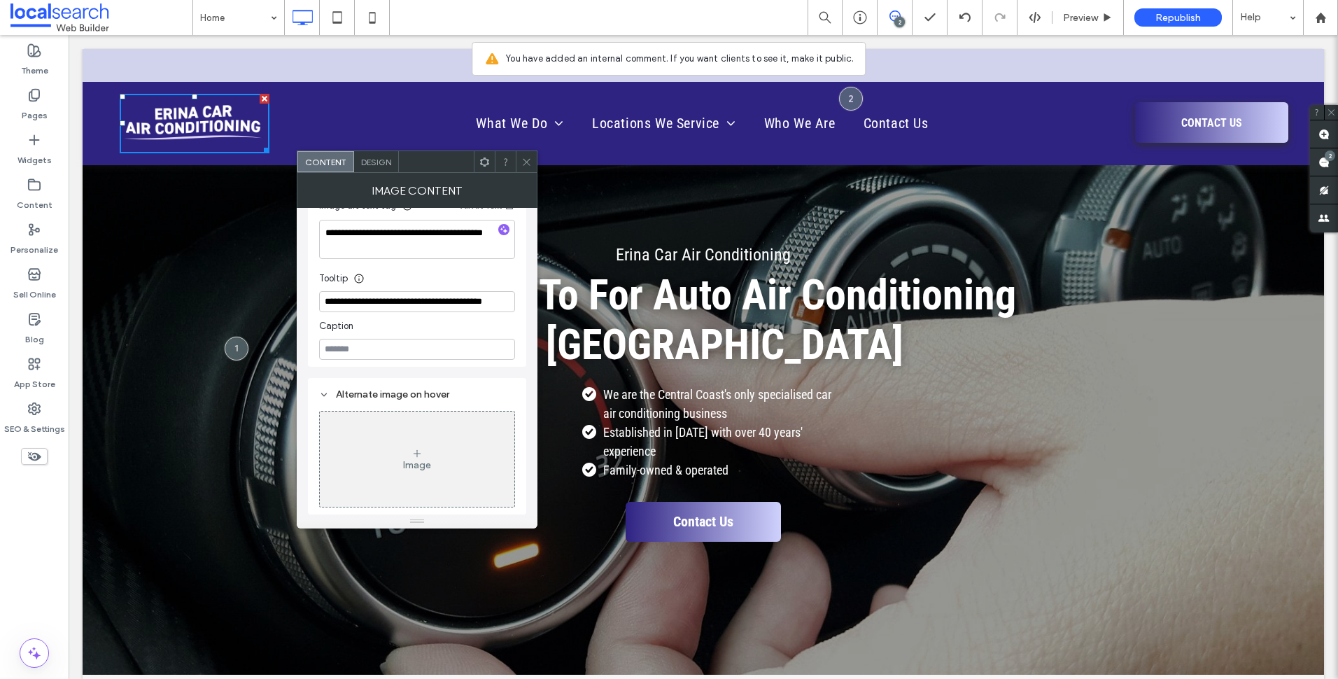
click at [522, 157] on icon at bounding box center [526, 162] width 10 height 10
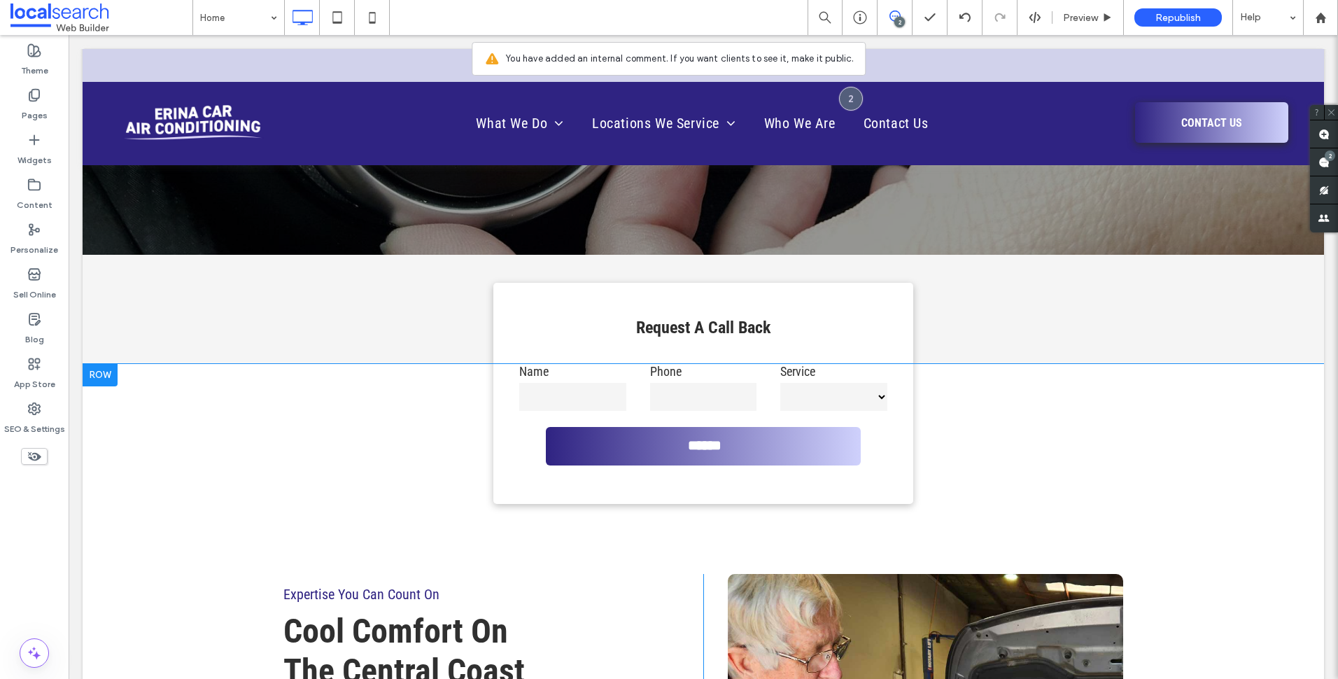
scroll to position [70, 0]
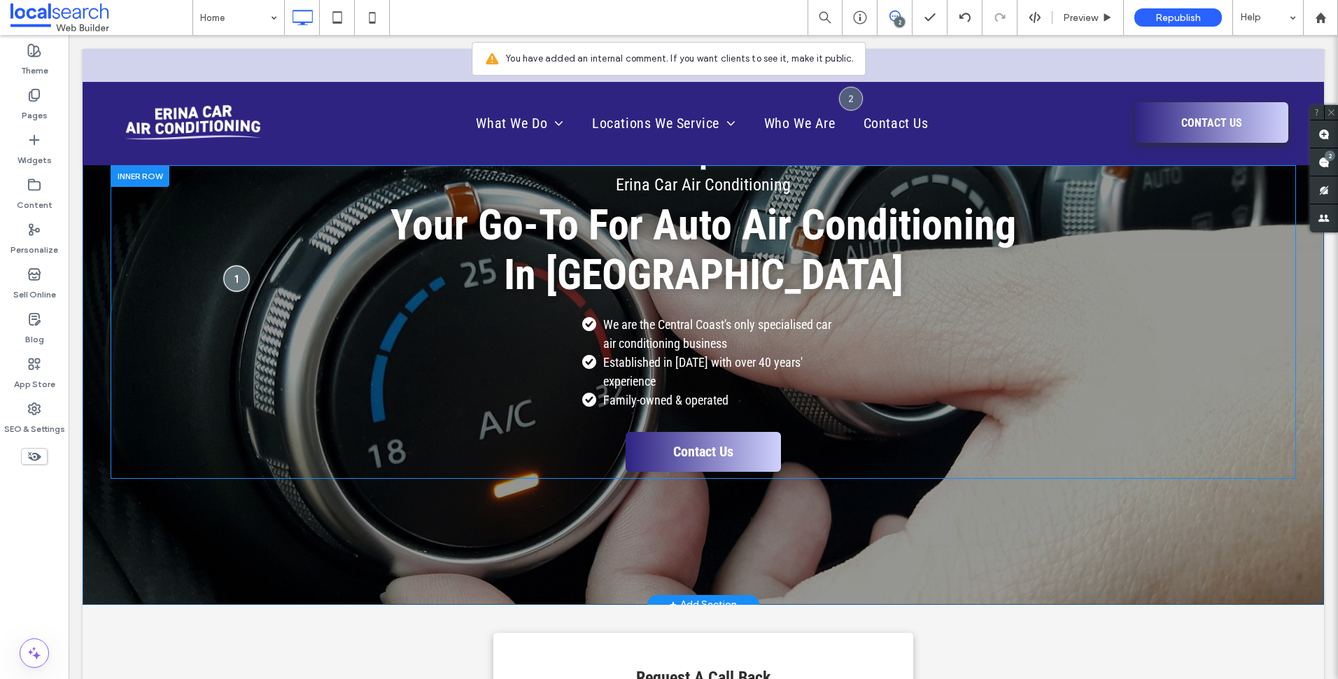
click at [232, 278] on div at bounding box center [236, 278] width 26 height 26
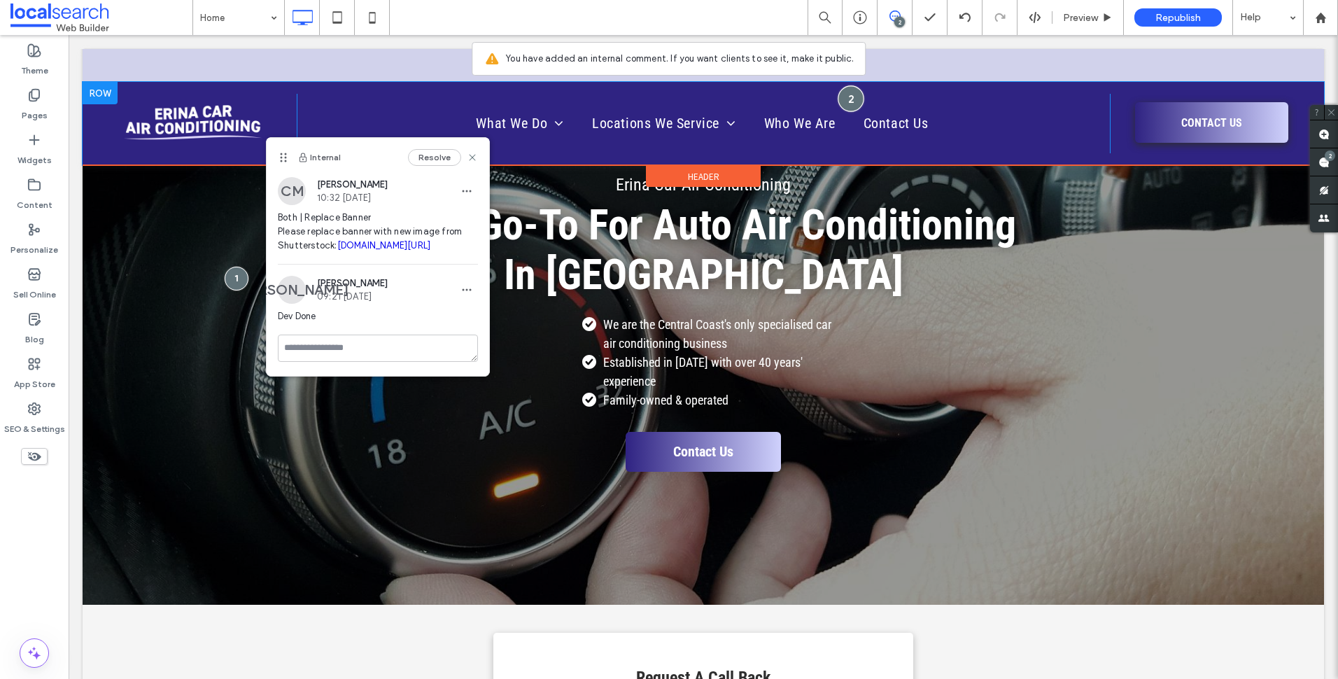
click at [853, 94] on div at bounding box center [851, 98] width 26 height 26
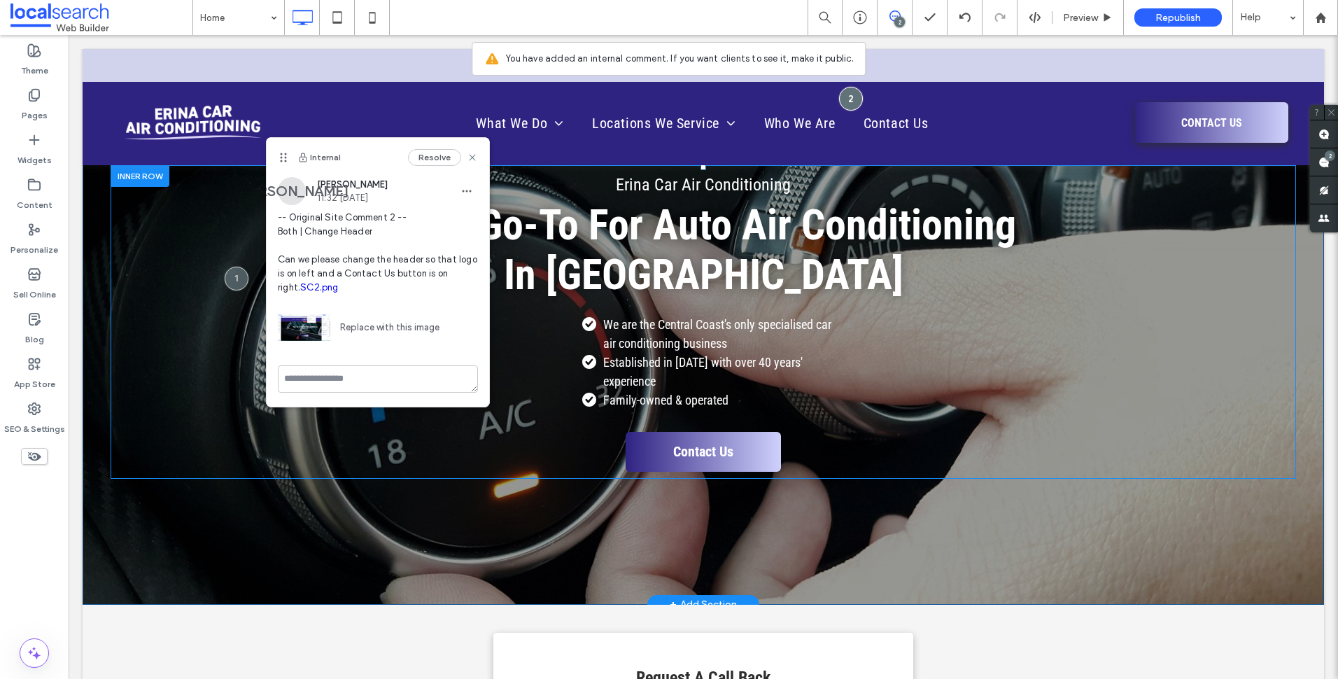
click at [196, 327] on div "Erina Car Air Conditioning Your Go-To For Auto Air Conditioning In [GEOGRAPHIC_…" at bounding box center [703, 321] width 1185 height 313
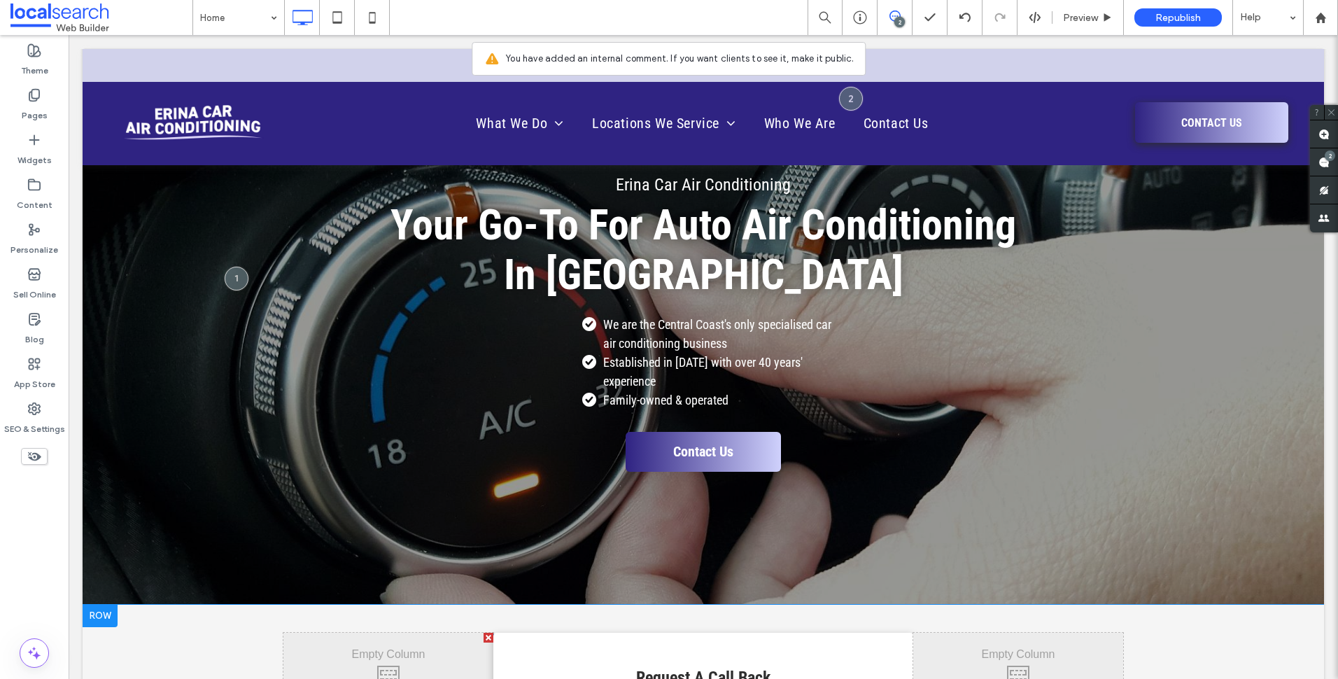
click at [535, 619] on div "**********" at bounding box center [703, 659] width 1241 height 109
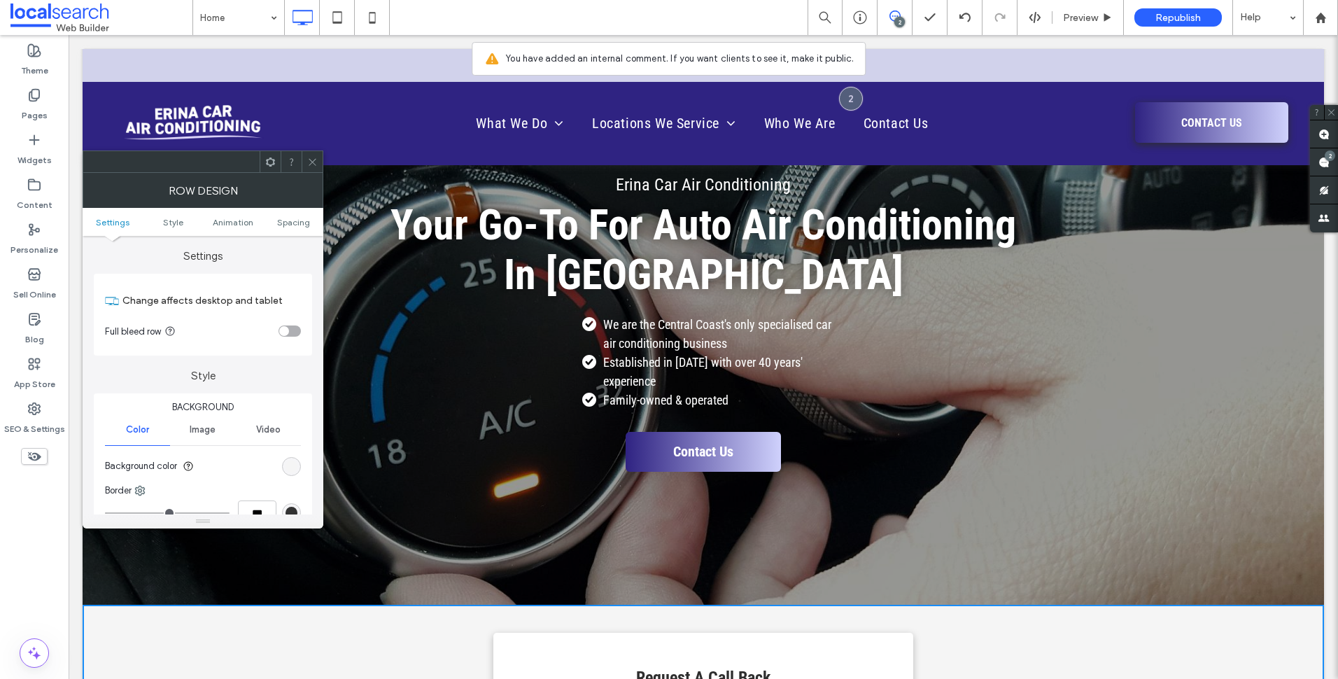
click at [313, 160] on icon at bounding box center [312, 162] width 10 height 10
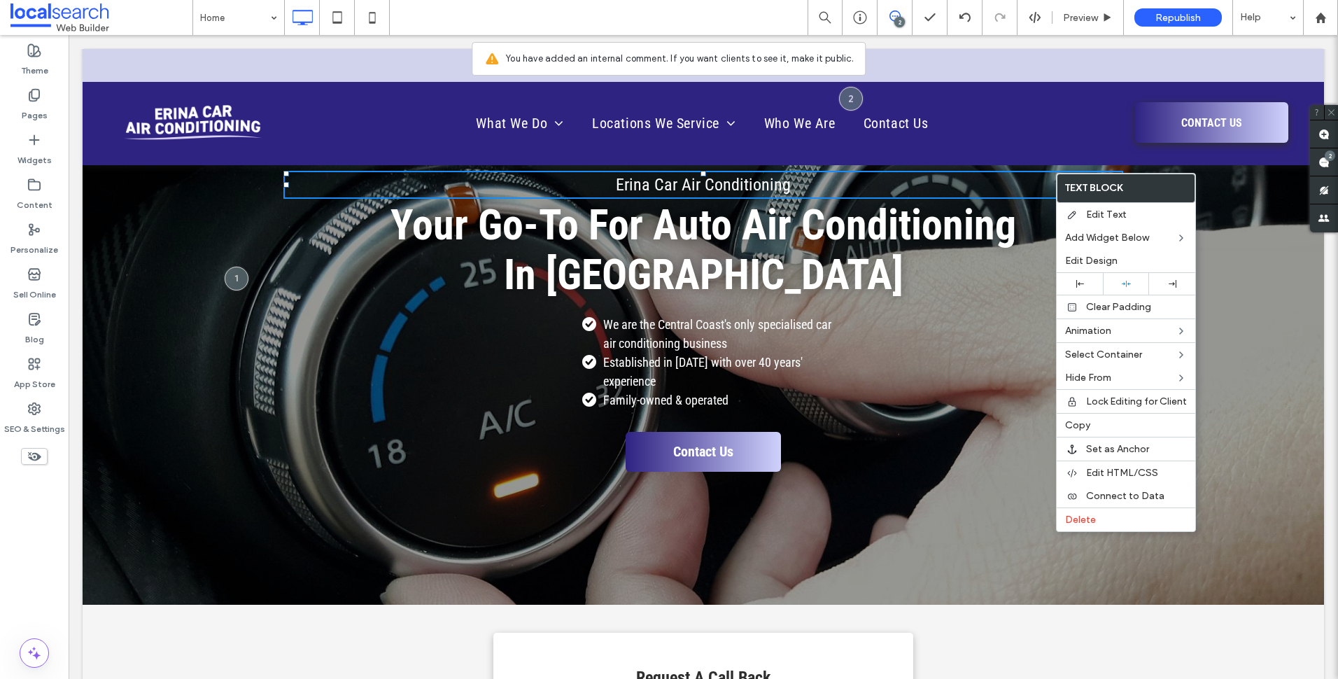
click at [924, 334] on div "Erina Car Air Conditioning Your Go-To For Auto Air Conditioning In [GEOGRAPHIC_…" at bounding box center [703, 321] width 840 height 313
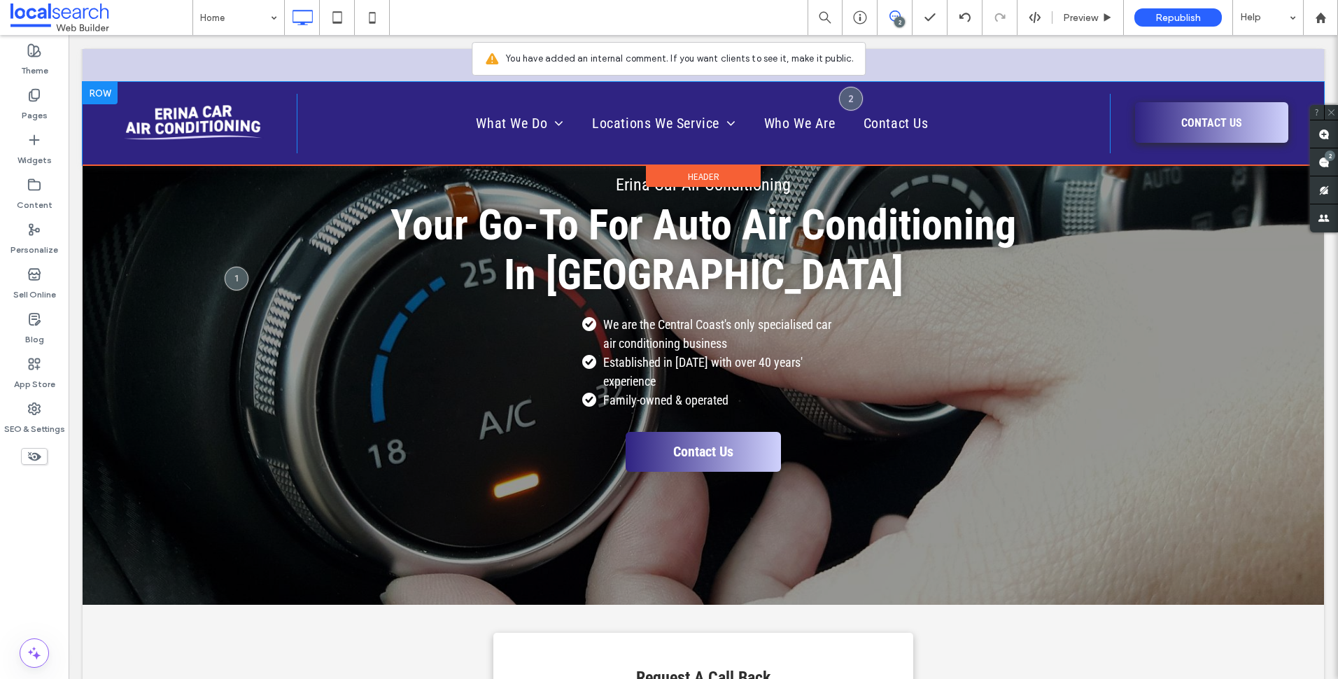
drag, startPoint x: 972, startPoint y: 71, endPoint x: 1017, endPoint y: 88, distance: 48.7
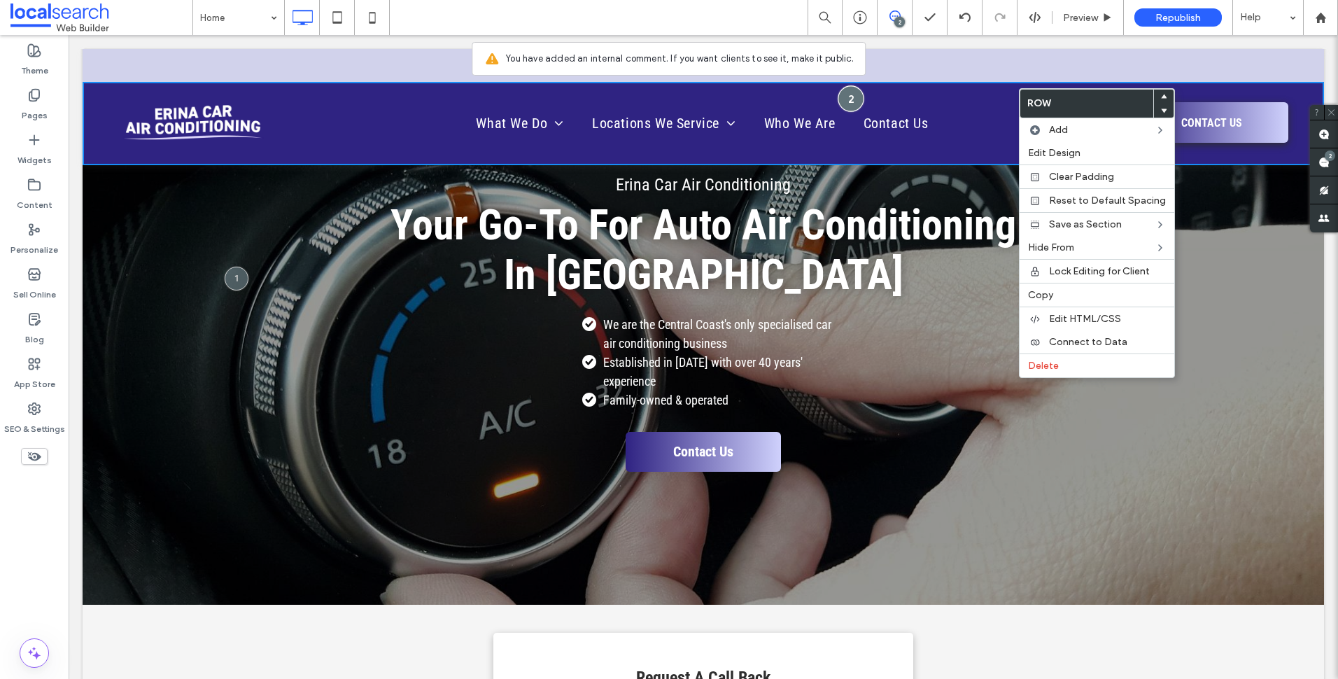
click at [848, 88] on div at bounding box center [851, 98] width 26 height 26
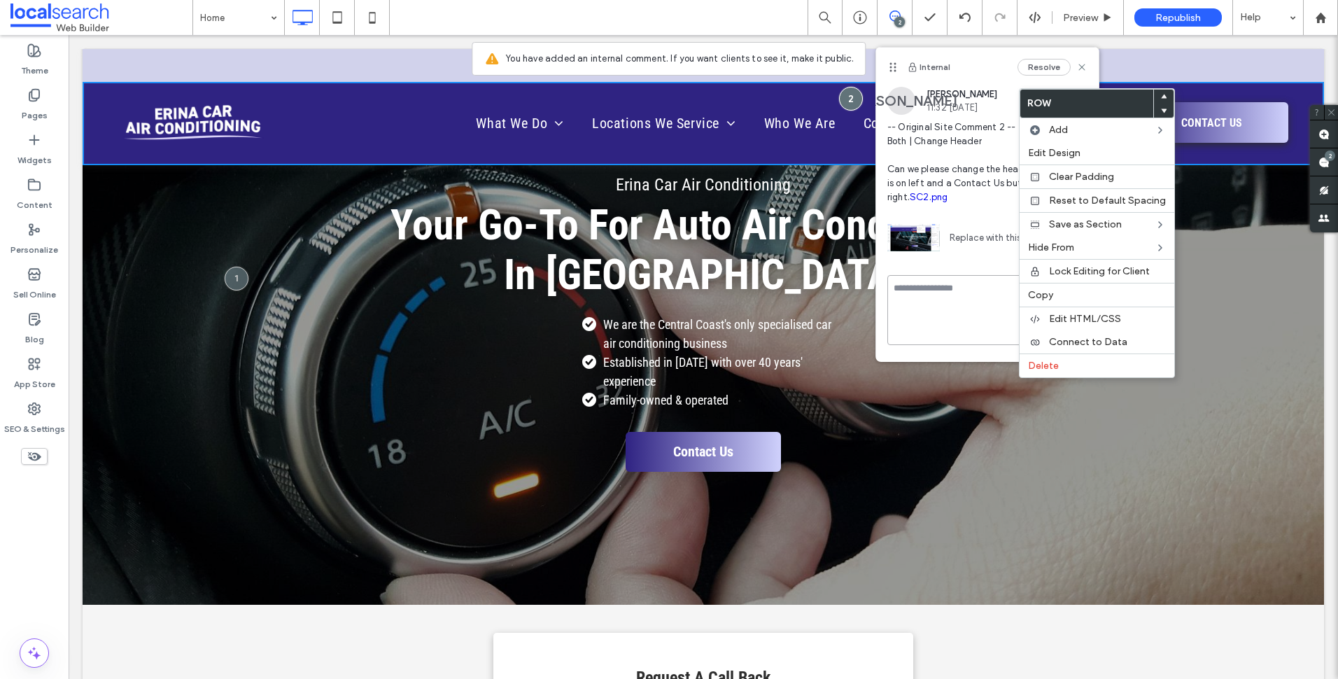
click at [966, 291] on textarea at bounding box center [987, 310] width 200 height 70
type textarea "*"
click at [968, 313] on textarea "********" at bounding box center [982, 310] width 190 height 70
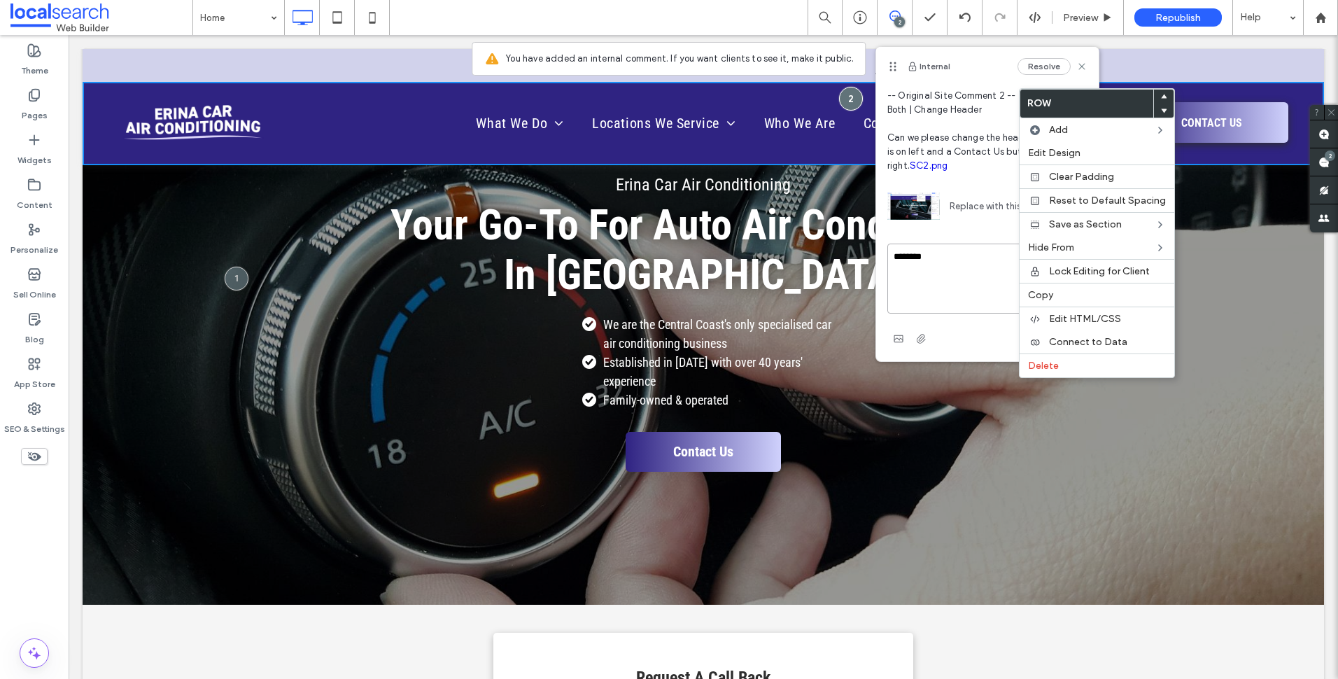
scroll to position [45, 0]
type textarea "********"
click at [952, 213] on div "Replace with this image" at bounding box center [987, 202] width 200 height 59
click at [1249, 198] on div "Erina Car Air Conditioning Your Go-To For Auto Air Conditioning In [GEOGRAPHIC_…" at bounding box center [703, 321] width 1185 height 313
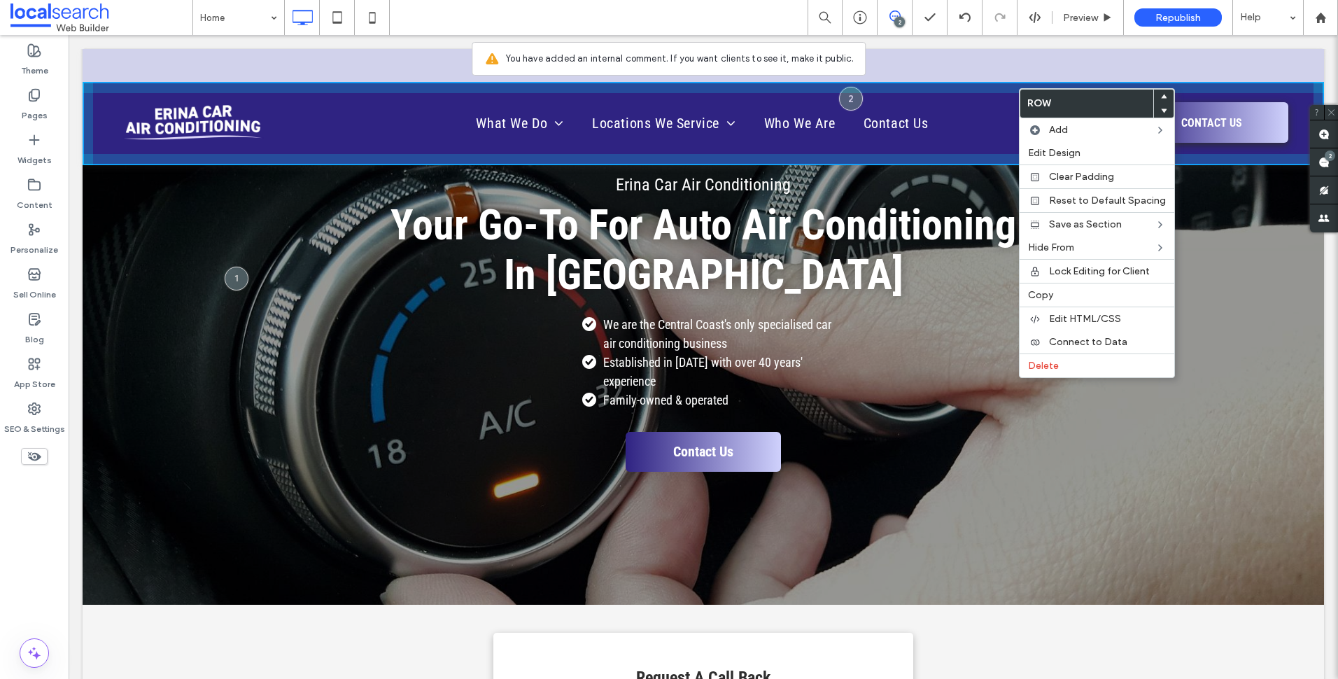
drag, startPoint x: 1158, startPoint y: 206, endPoint x: 930, endPoint y: 87, distance: 257.3
click at [930, 88] on div "Click To Paste What We Do Air Conditioner System Testing Pressure Testing Leak …" at bounding box center [703, 123] width 1241 height 83
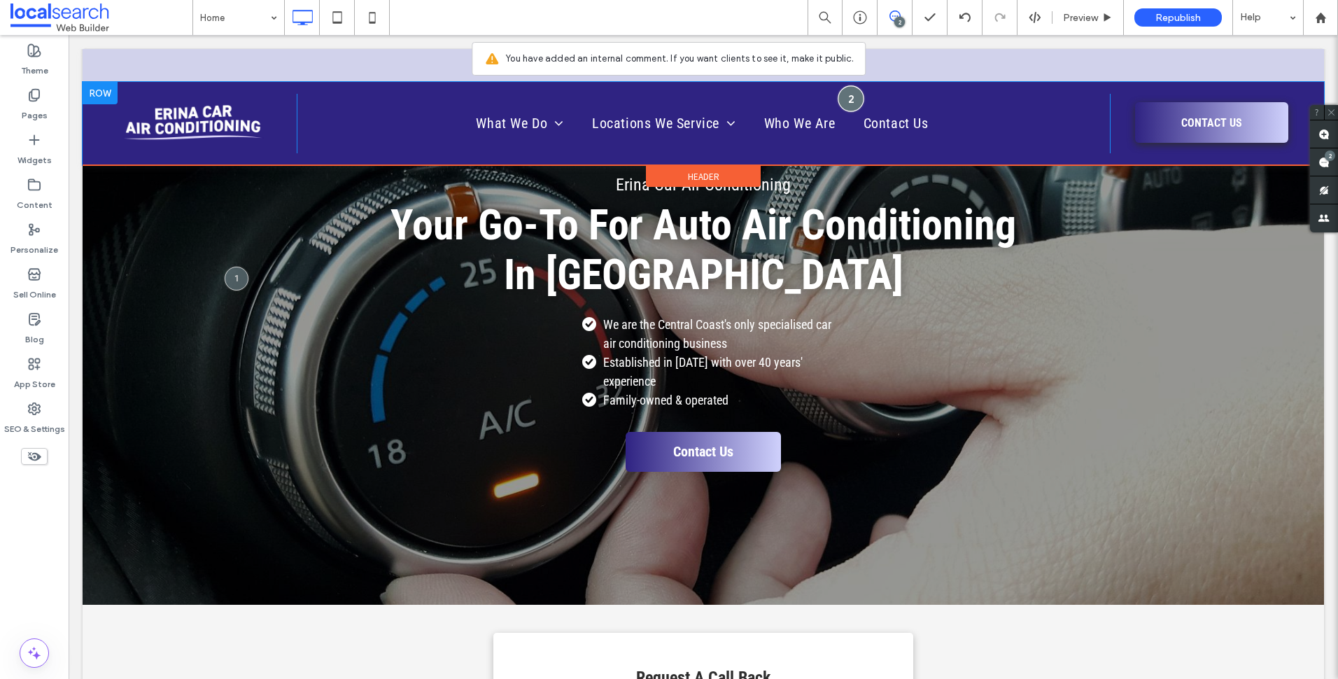
click at [847, 98] on div at bounding box center [851, 98] width 26 height 26
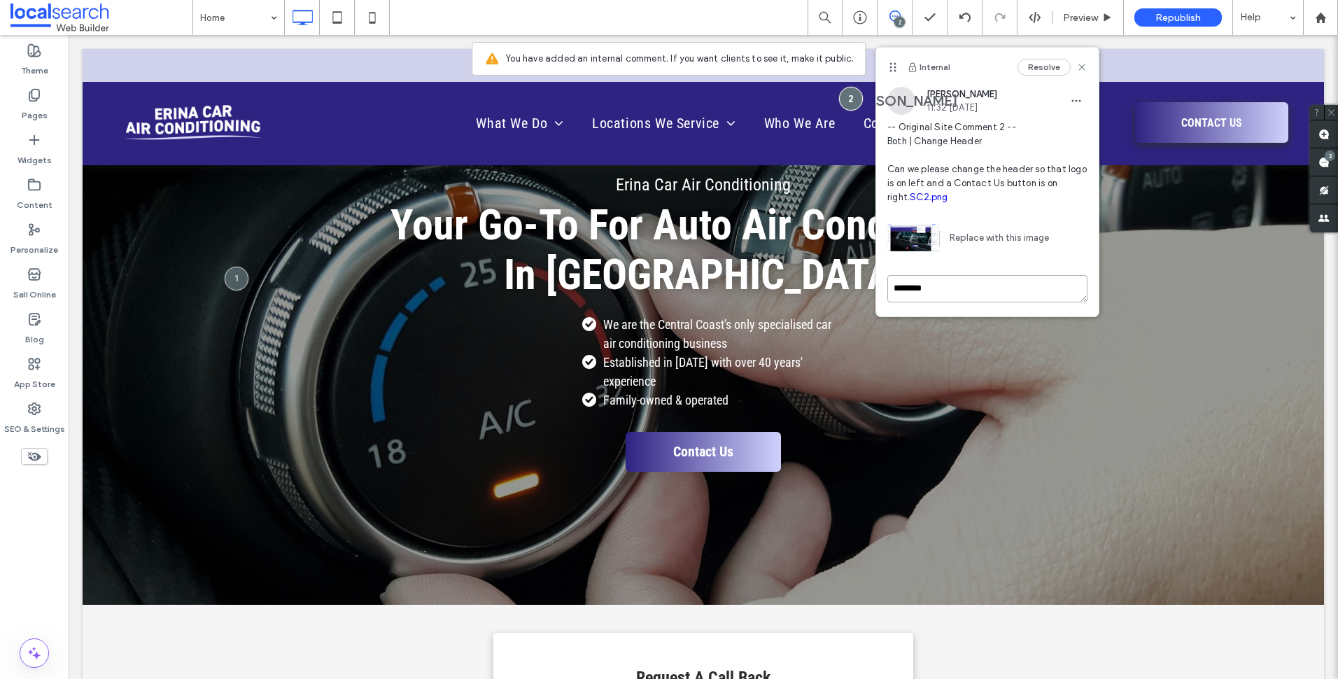
click at [1026, 278] on div "Internal Resolve JA [PERSON_NAME] 11:32 [DATE] -- Original Site Comment 2 -- Bo…" at bounding box center [987, 182] width 223 height 269
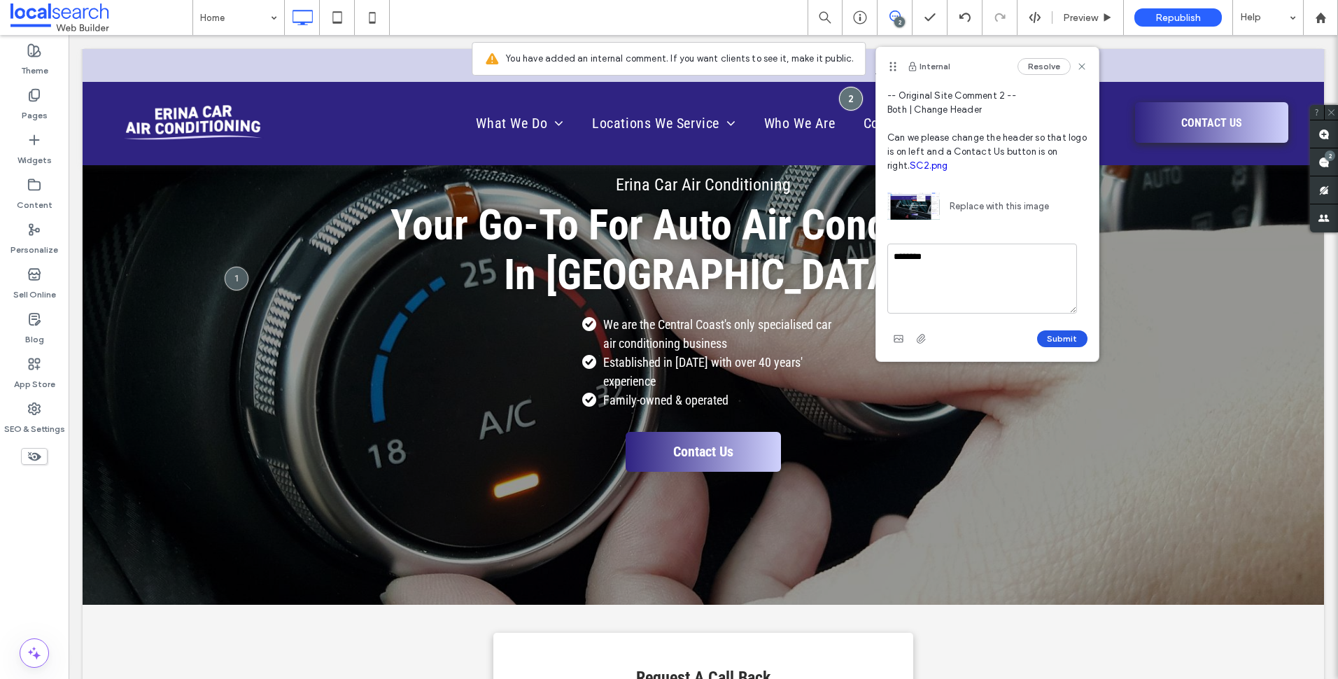
click at [1067, 345] on button "Submit" at bounding box center [1062, 338] width 50 height 17
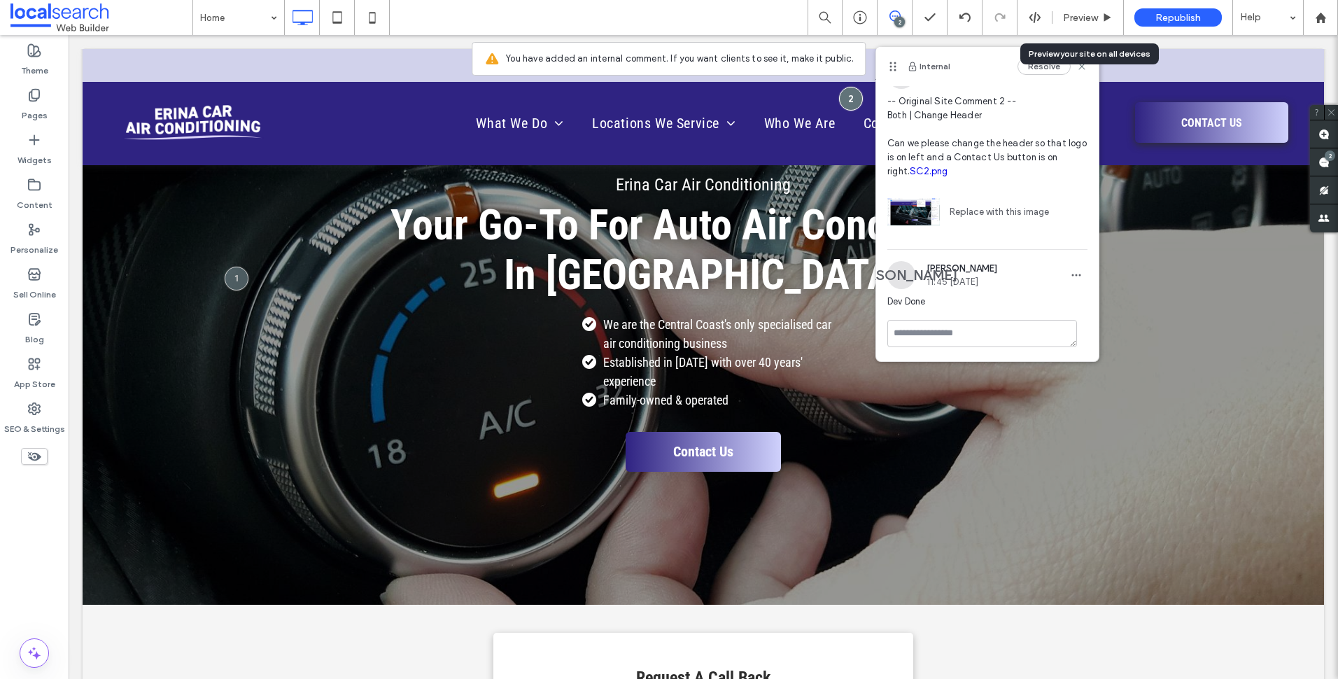
drag, startPoint x: 1066, startPoint y: 11, endPoint x: 889, endPoint y: 95, distance: 195.9
click at [1066, 12] on span "Preview" at bounding box center [1080, 18] width 35 height 12
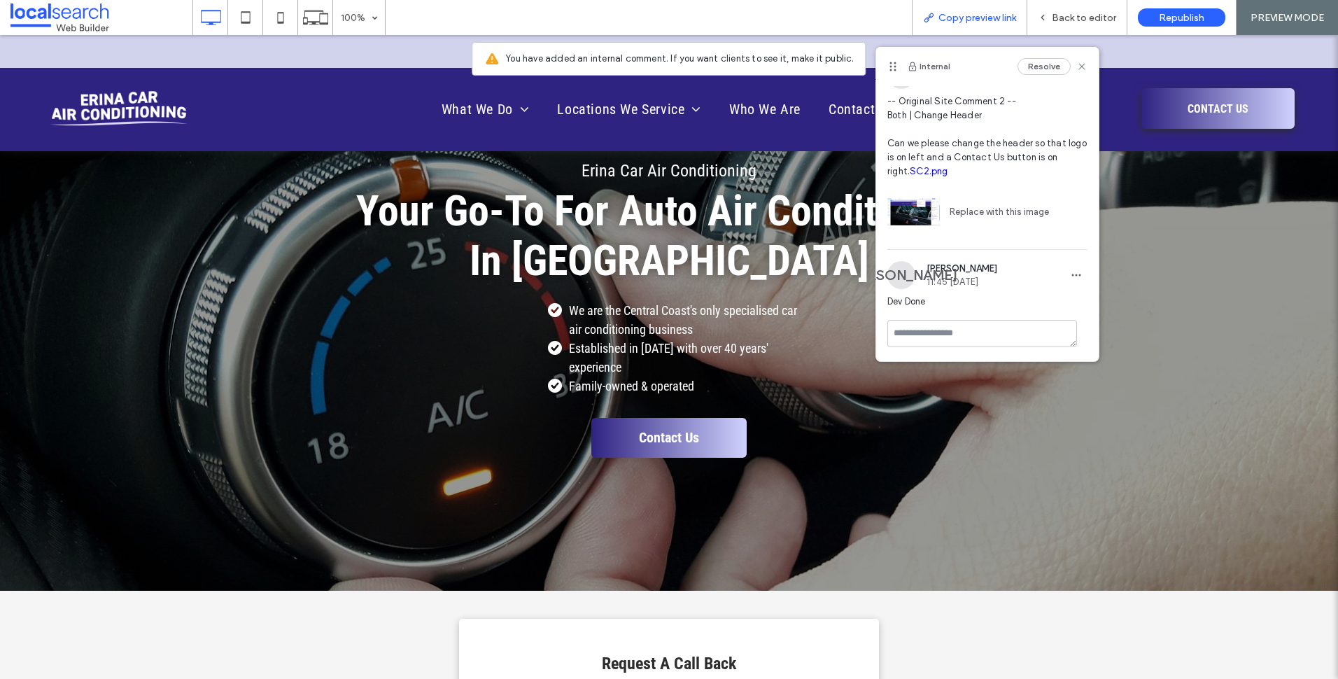
click at [966, 22] on span "Copy preview link" at bounding box center [977, 18] width 78 height 12
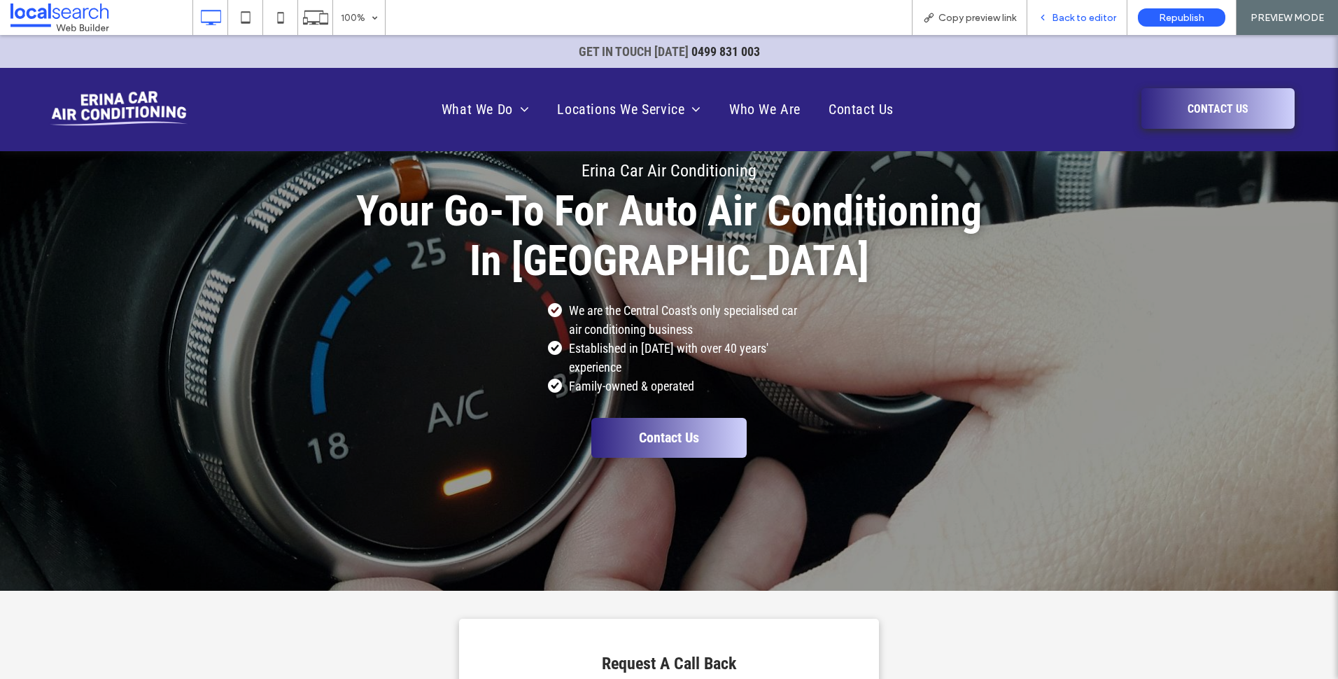
click at [1062, 21] on span "Back to editor" at bounding box center [1084, 18] width 64 height 12
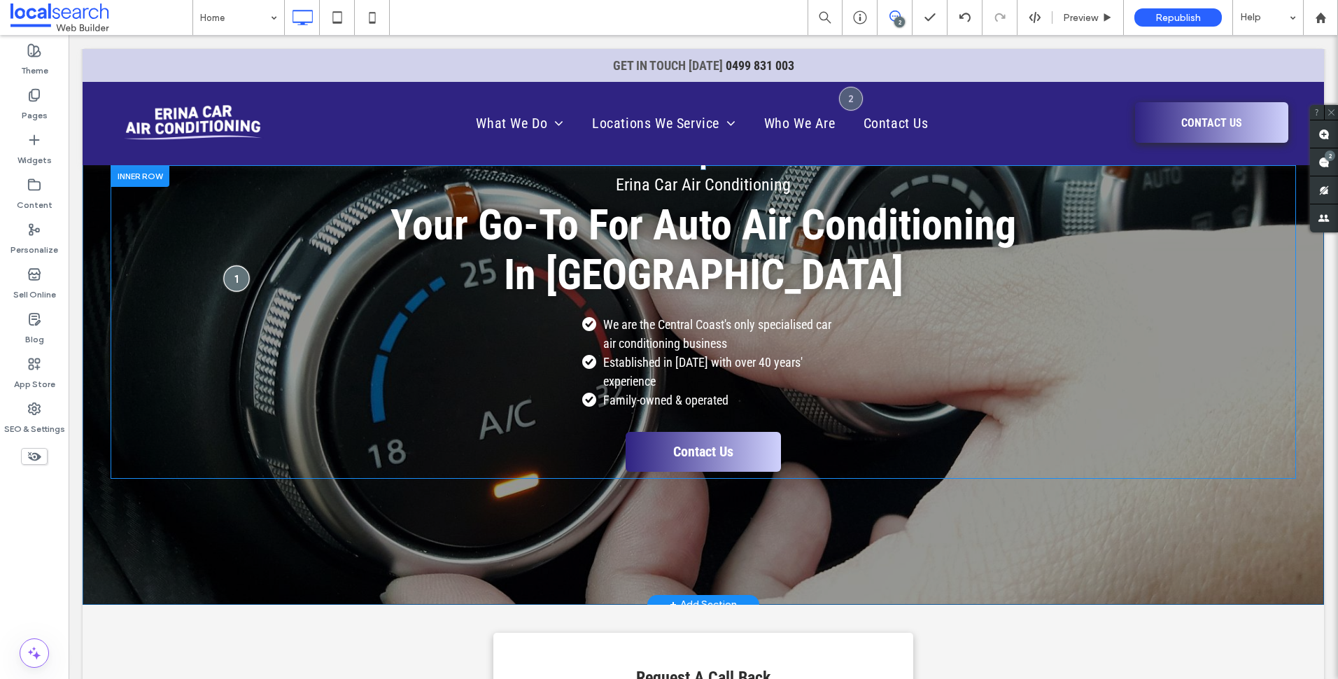
click at [228, 280] on div at bounding box center [236, 278] width 26 height 26
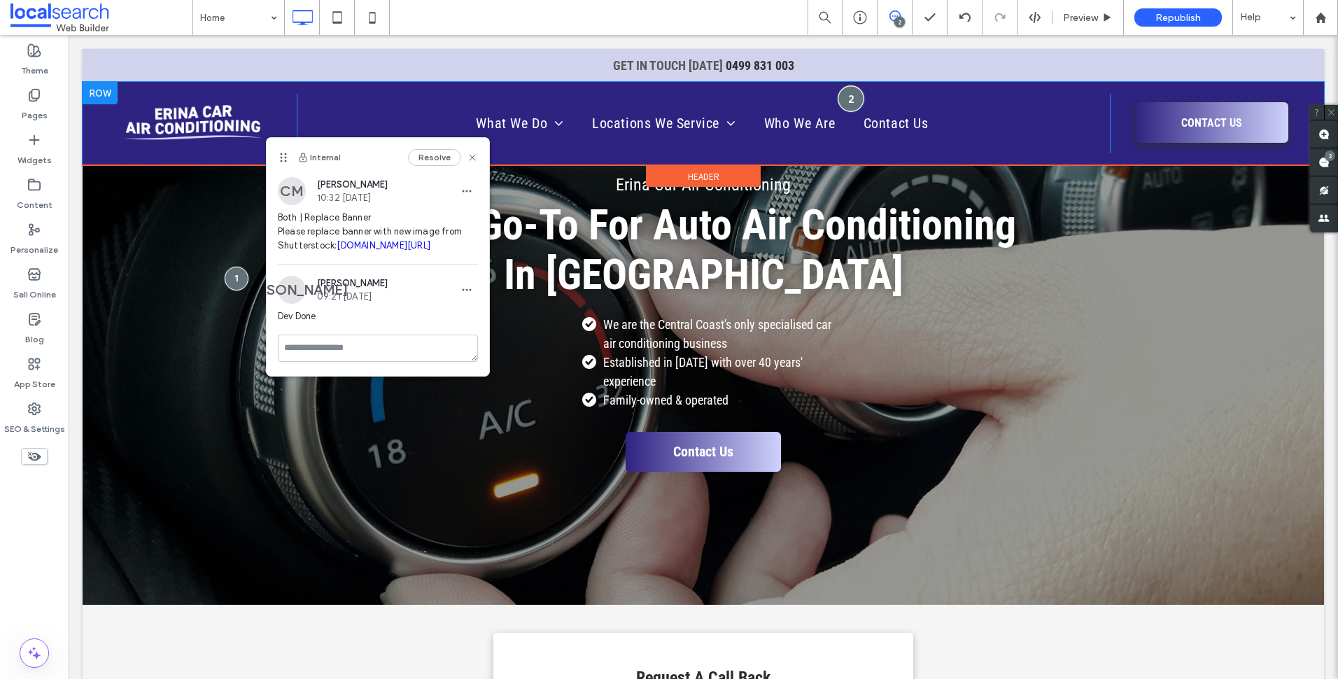
click at [842, 95] on div at bounding box center [851, 98] width 26 height 26
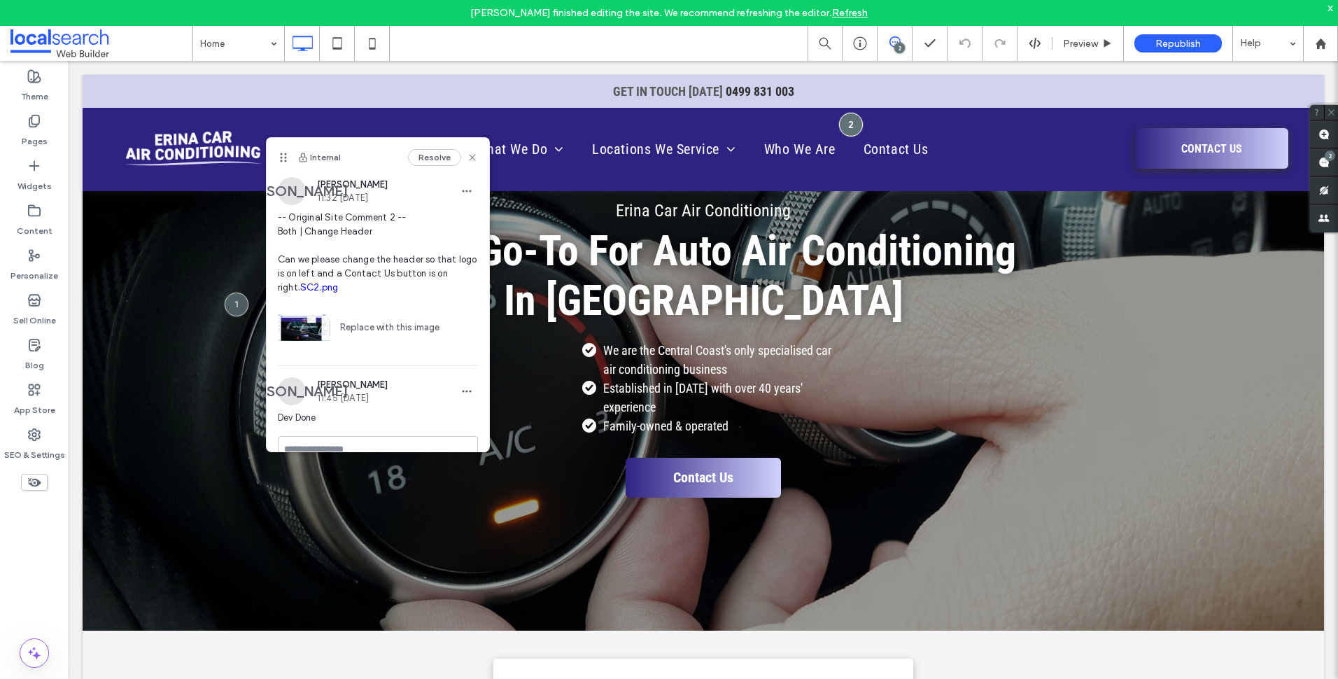
click at [80, 31] on span at bounding box center [101, 43] width 182 height 28
